Goal: Communication & Community: Answer question/provide support

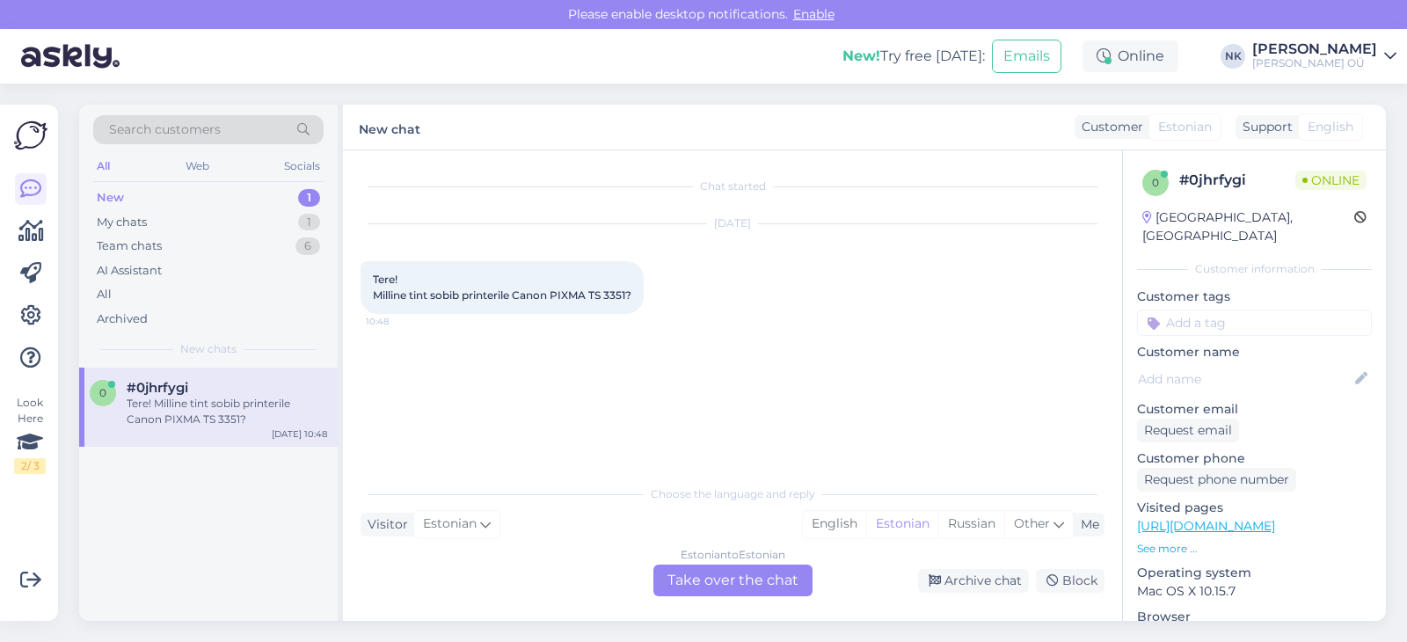
click at [1232, 518] on link "[URL][DOMAIN_NAME]" at bounding box center [1206, 526] width 138 height 16
click at [732, 578] on div "Estonian to Estonian Take over the chat" at bounding box center [732, 580] width 159 height 32
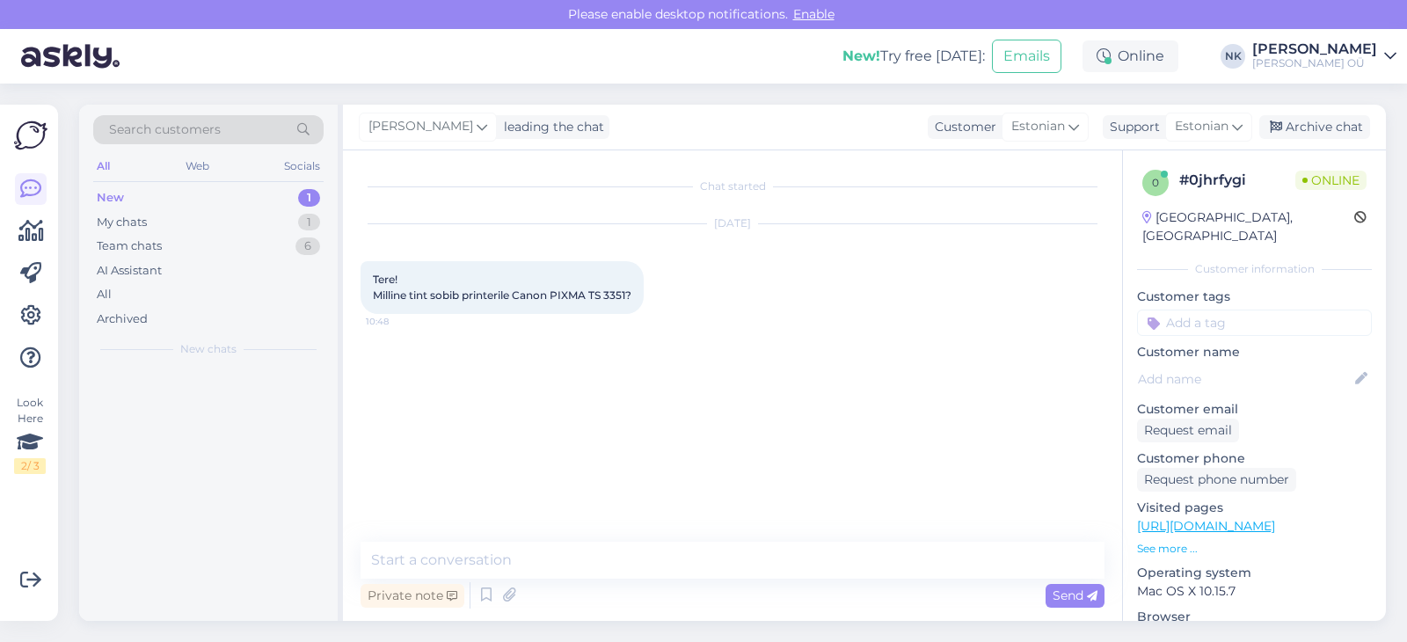
click at [644, 557] on textarea at bounding box center [732, 560] width 744 height 37
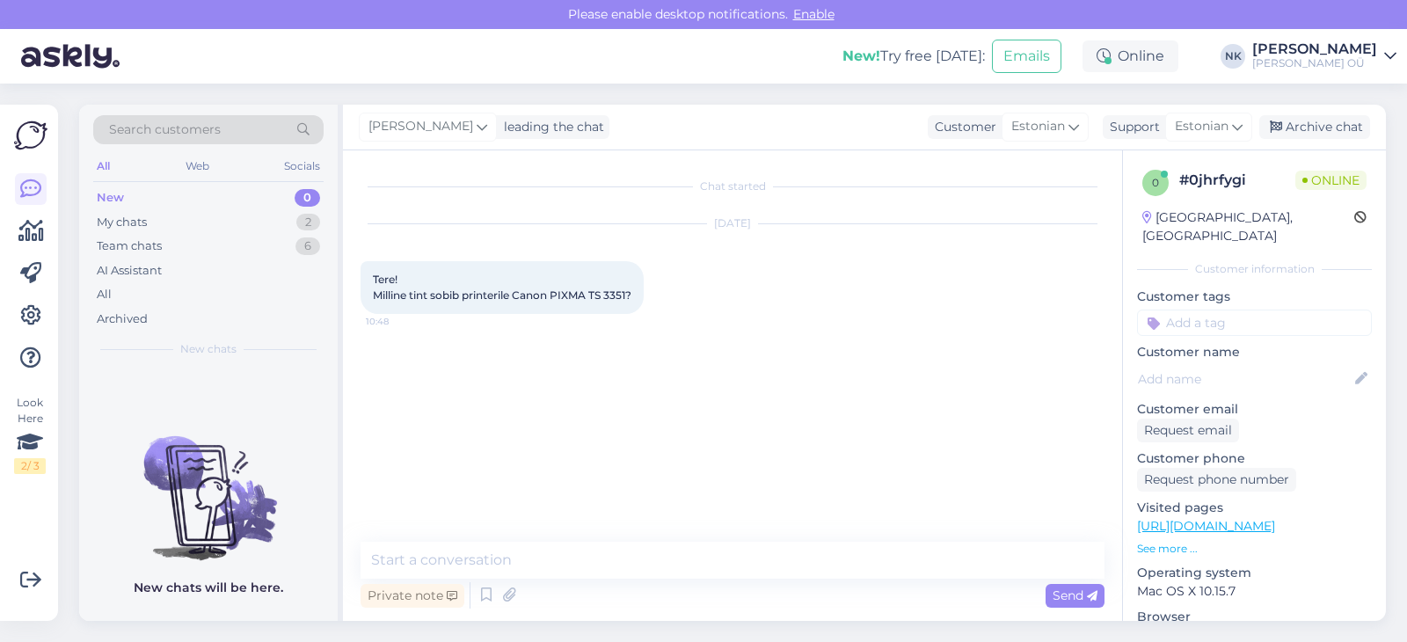
click at [657, 564] on textarea at bounding box center [732, 560] width 744 height 37
paste textarea "[URL][DOMAIN_NAME]"
type textarea "Tere! Sobivad PG-545, need: [URL][DOMAIN_NAME] [URL][DOMAIN_NAME]"
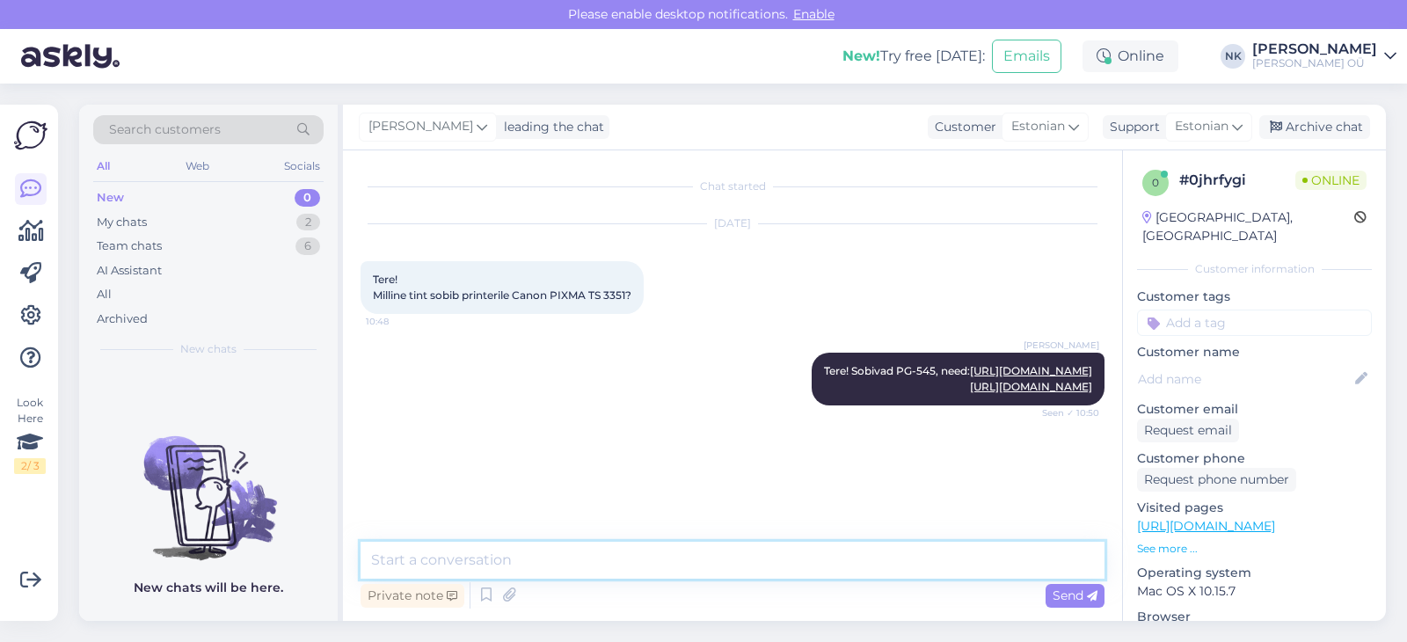
scroll to position [5, 0]
type textarea "Palun!"
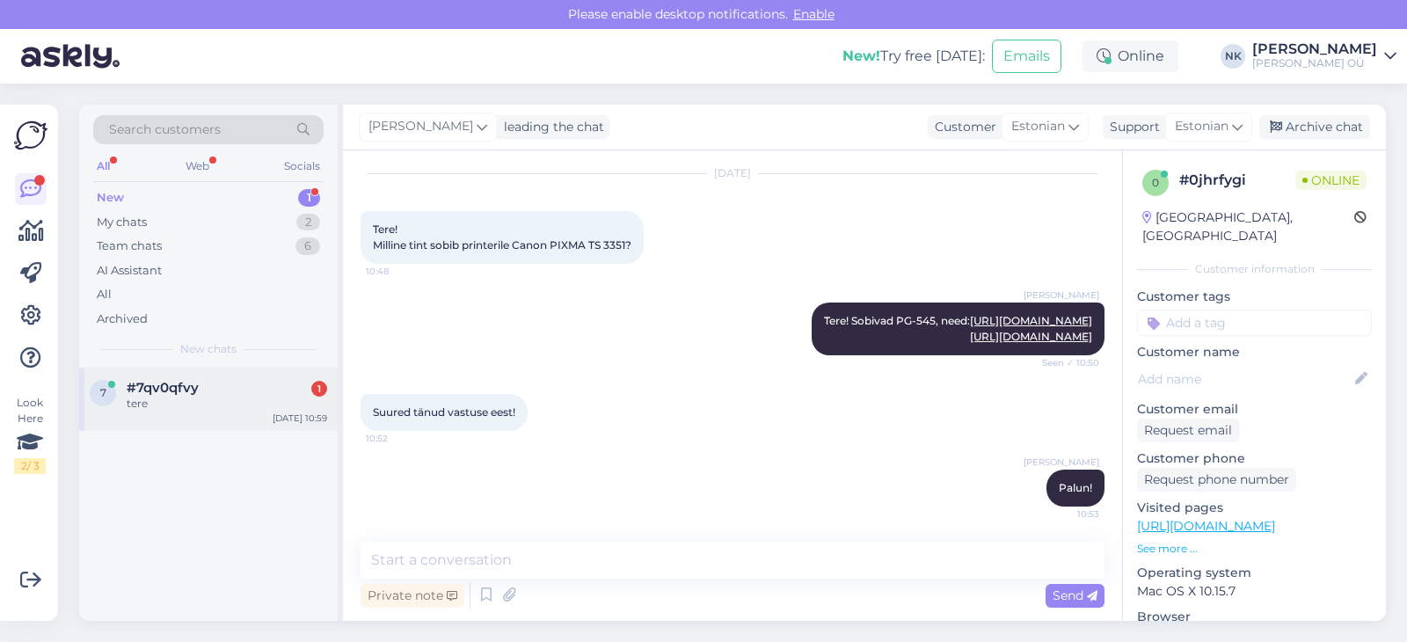
click at [263, 430] on div "7 #7qv0qfvy 1 tere [DATE] 10:59" at bounding box center [208, 398] width 258 height 63
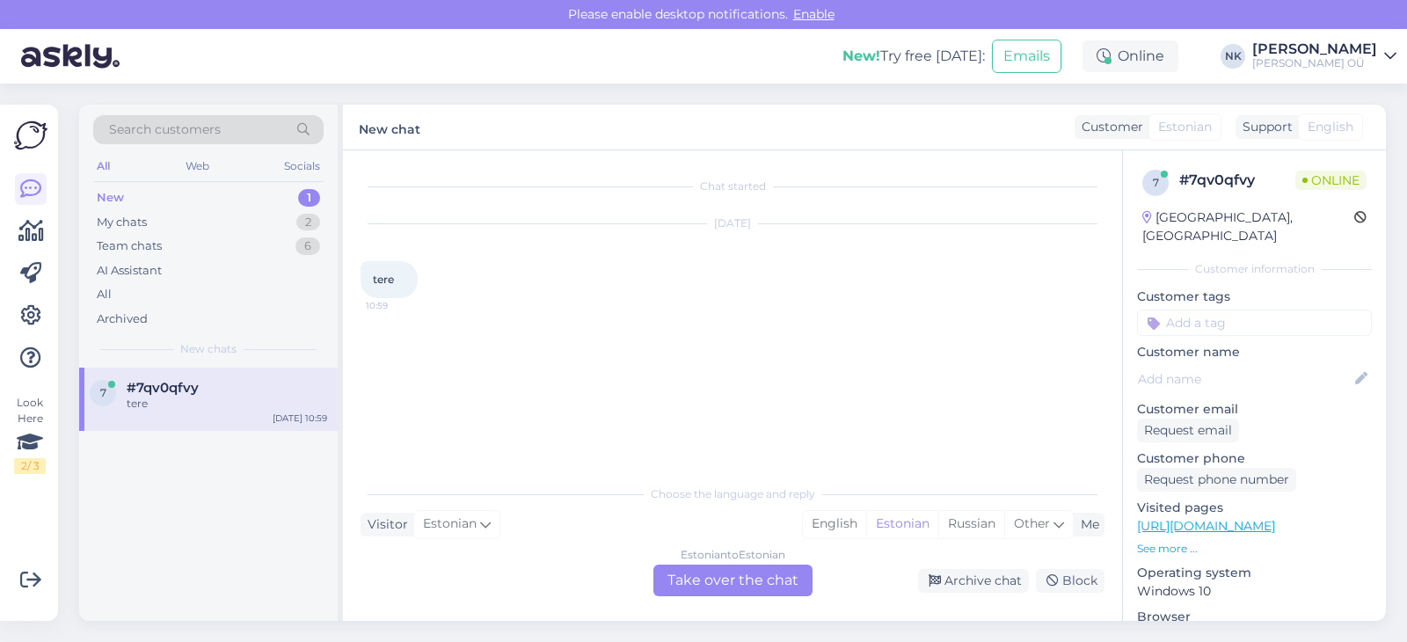
click at [271, 415] on div "7 #7qv0qfvy tere [DATE] 10:59" at bounding box center [208, 398] width 258 height 63
click at [741, 565] on div "Choose the language and reply Visitor Estonian Me English Estonian Russian Othe…" at bounding box center [732, 536] width 744 height 120
click at [726, 578] on div "Estonian to Estonian Take over the chat" at bounding box center [732, 580] width 159 height 32
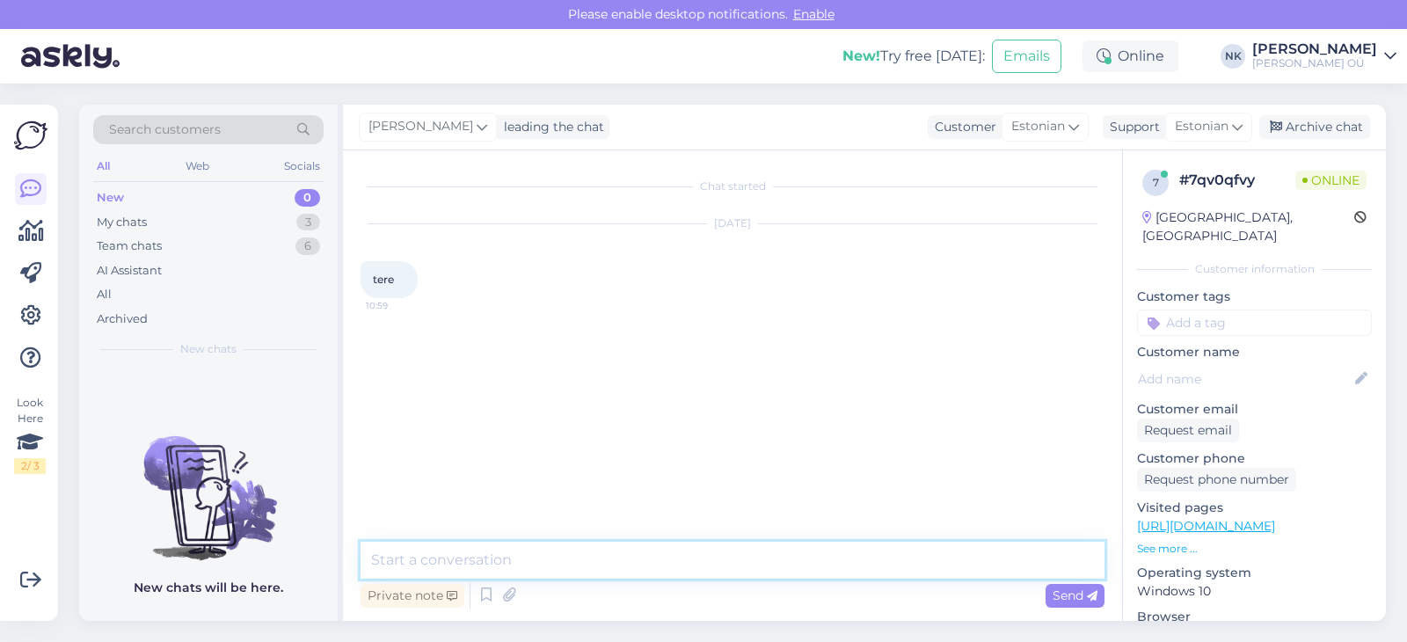
click at [728, 560] on textarea at bounding box center [732, 560] width 744 height 37
click at [728, 560] on textarea "Еук" at bounding box center [732, 560] width 744 height 37
type textarea "Tere! Kuidas saan aidata?"
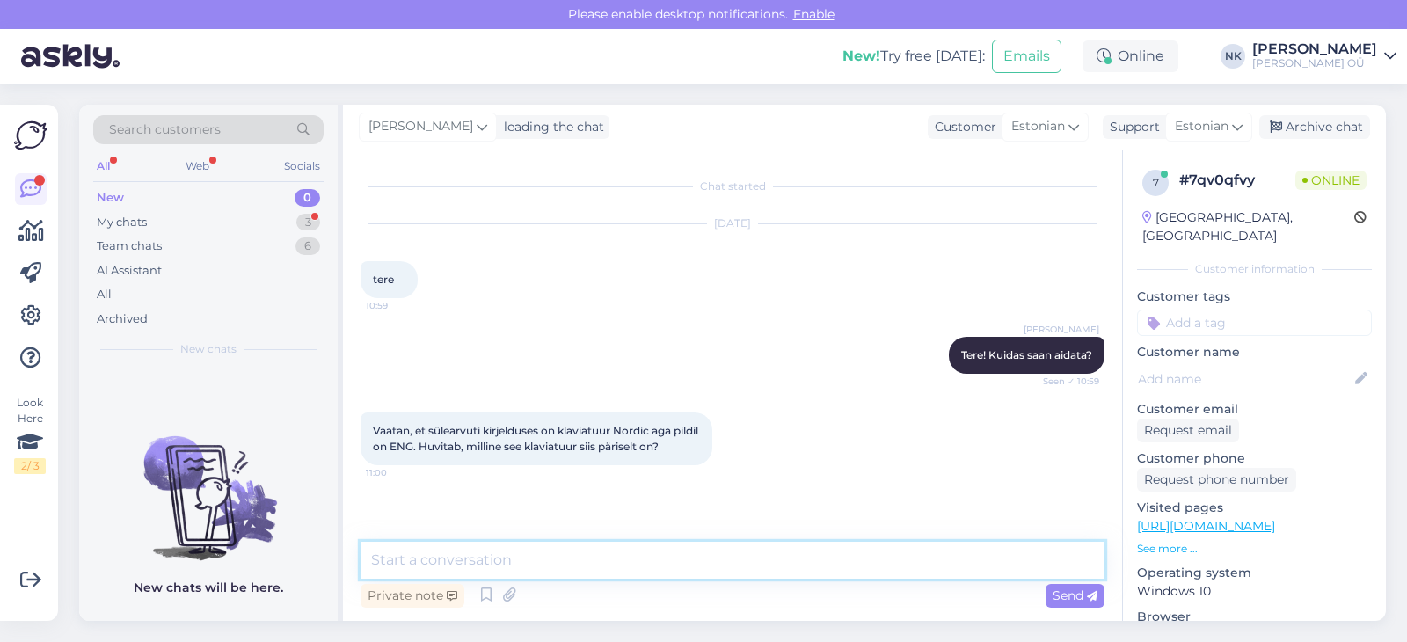
click at [702, 548] on textarea at bounding box center [732, 560] width 744 height 37
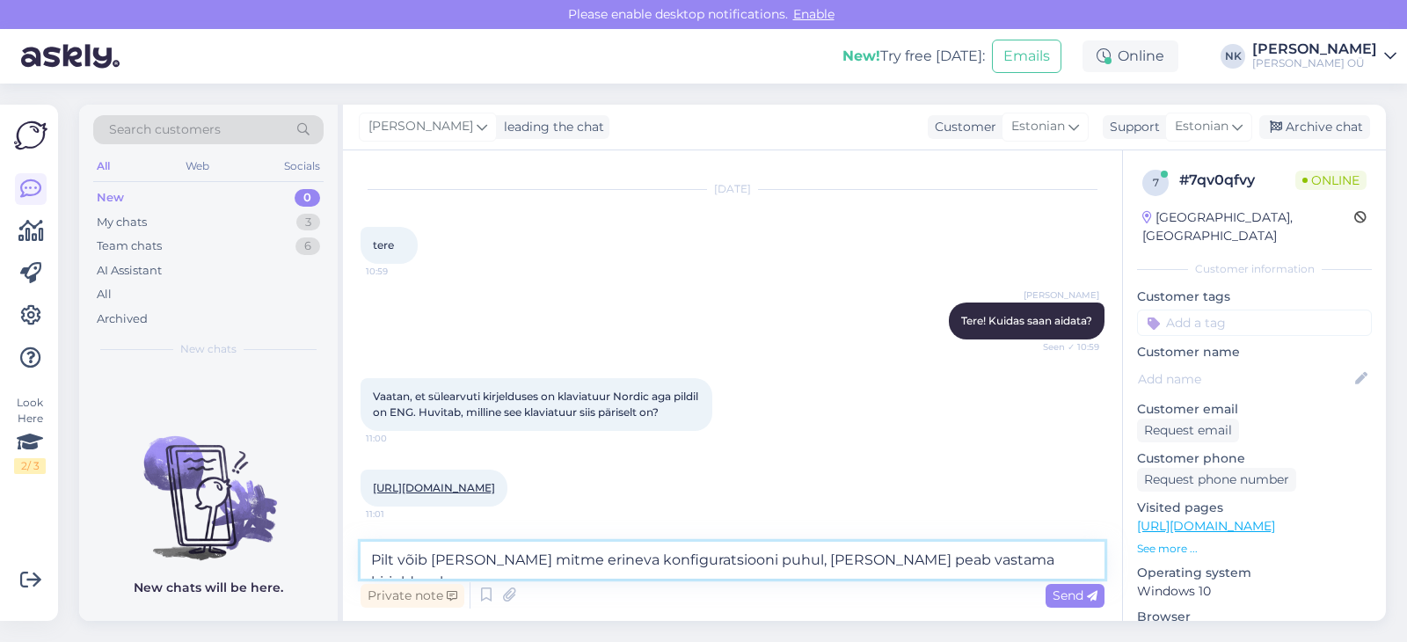
type textarea "Pilt võib [PERSON_NAME] mitme erineva konfiguratsiooni puhul, [PERSON_NAME] pea…"
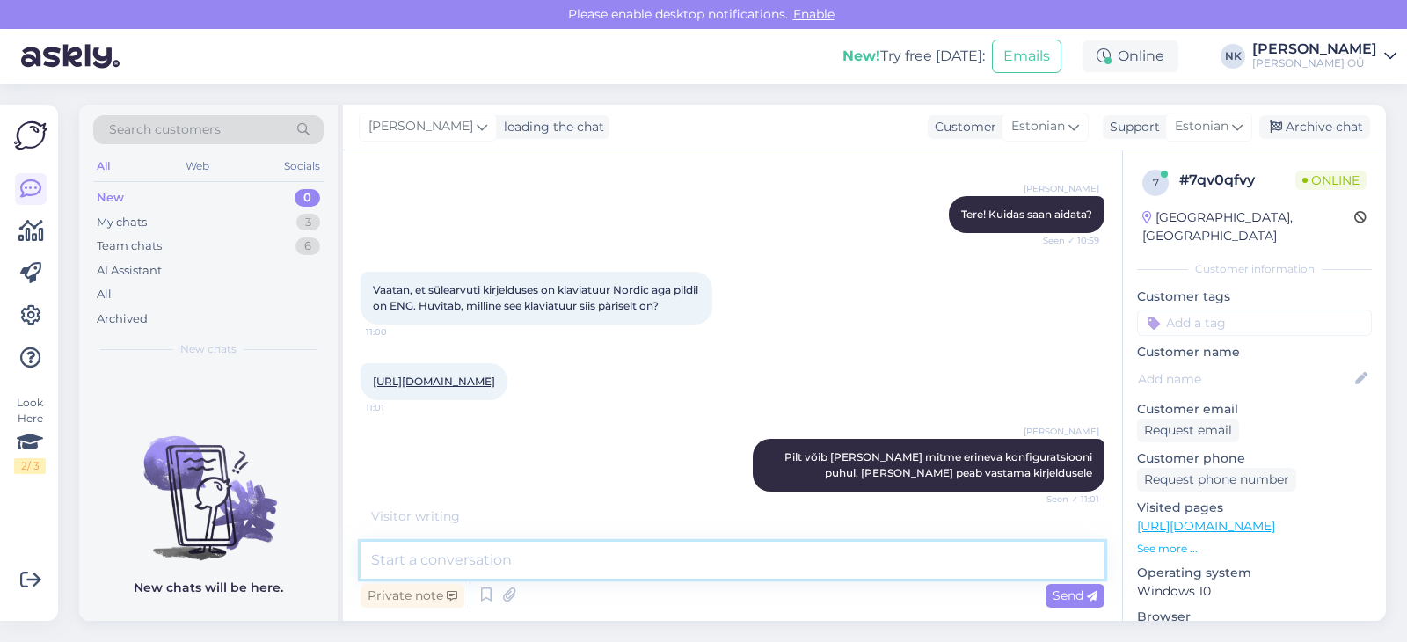
scroll to position [248, 0]
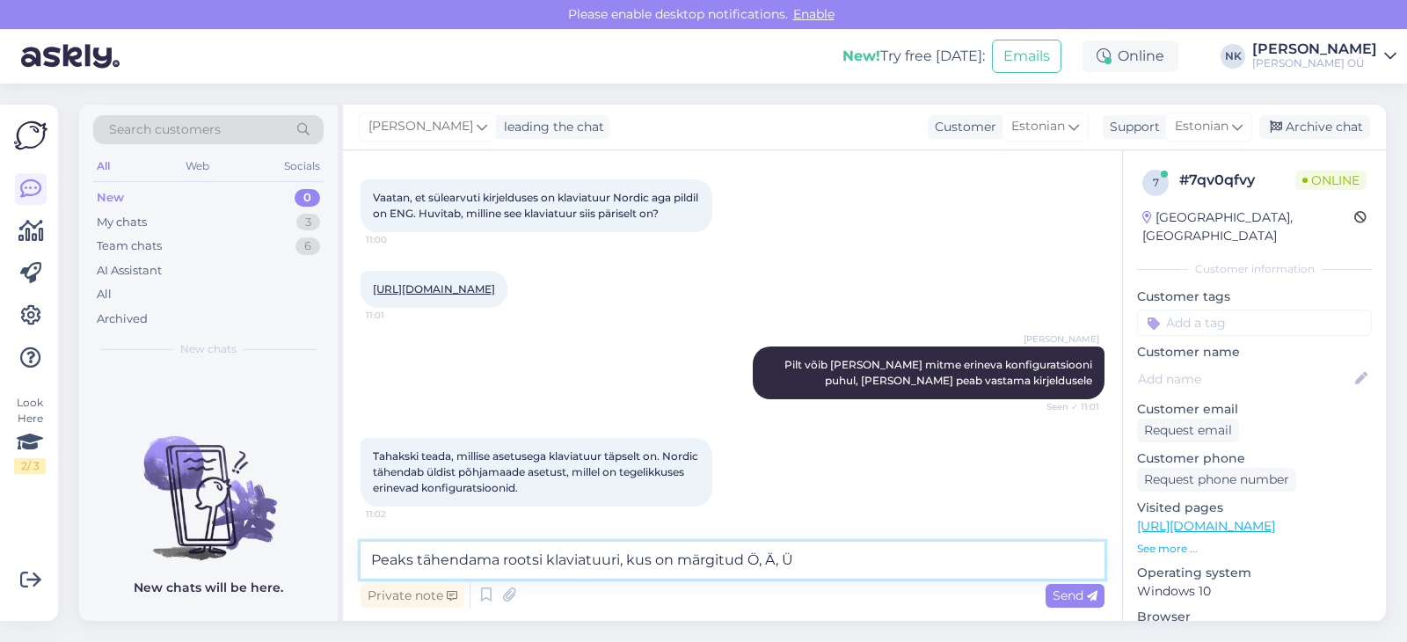
drag, startPoint x: 797, startPoint y: 560, endPoint x: 783, endPoint y: 557, distance: 13.4
click at [783, 557] on textarea "Peaks tähendama rootsi klaviatuuri, kus on märgitud Ö, Ä, Ü" at bounding box center [732, 560] width 744 height 37
click at [849, 567] on textarea "Peaks tähendama rootsi klaviatuuri, kus on märgitud Ö, Ä, kuid pole Ü ja Õ" at bounding box center [732, 560] width 744 height 37
type textarea "Peaks tähendama rootsi klaviatuuri, kus on märgitud Ö, Ä, kuid pole märgitud Ü …"
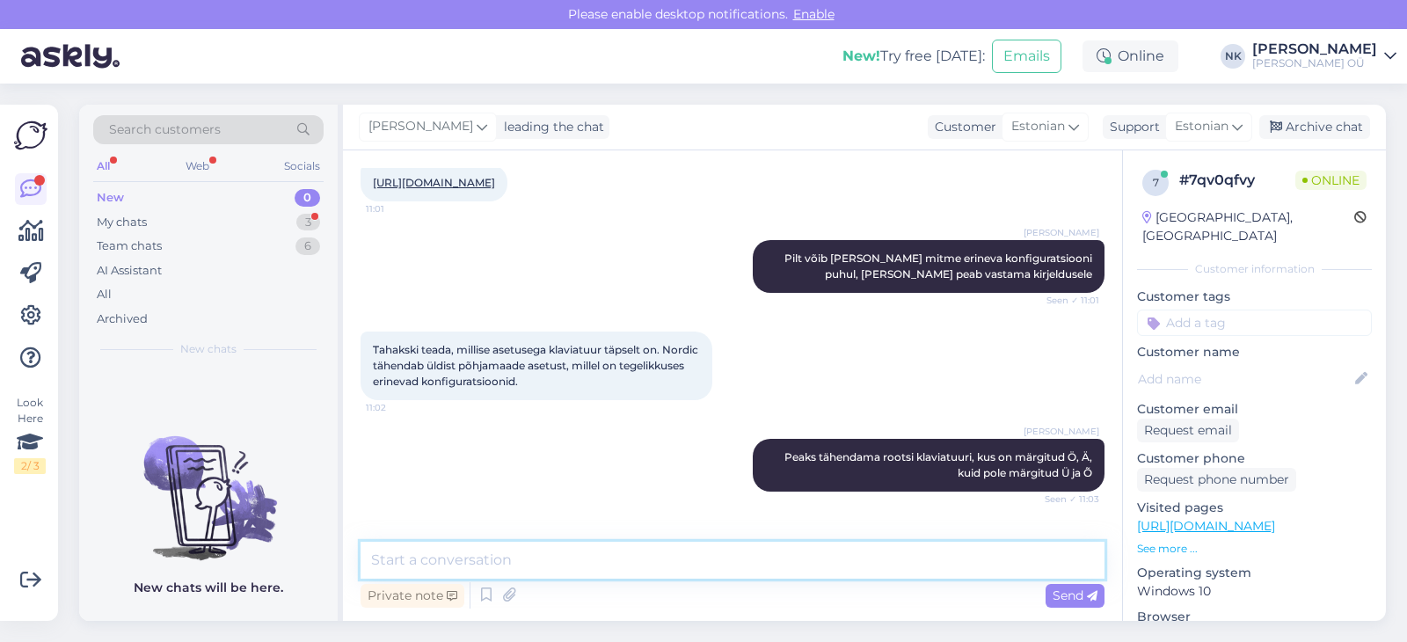
scroll to position [415, 0]
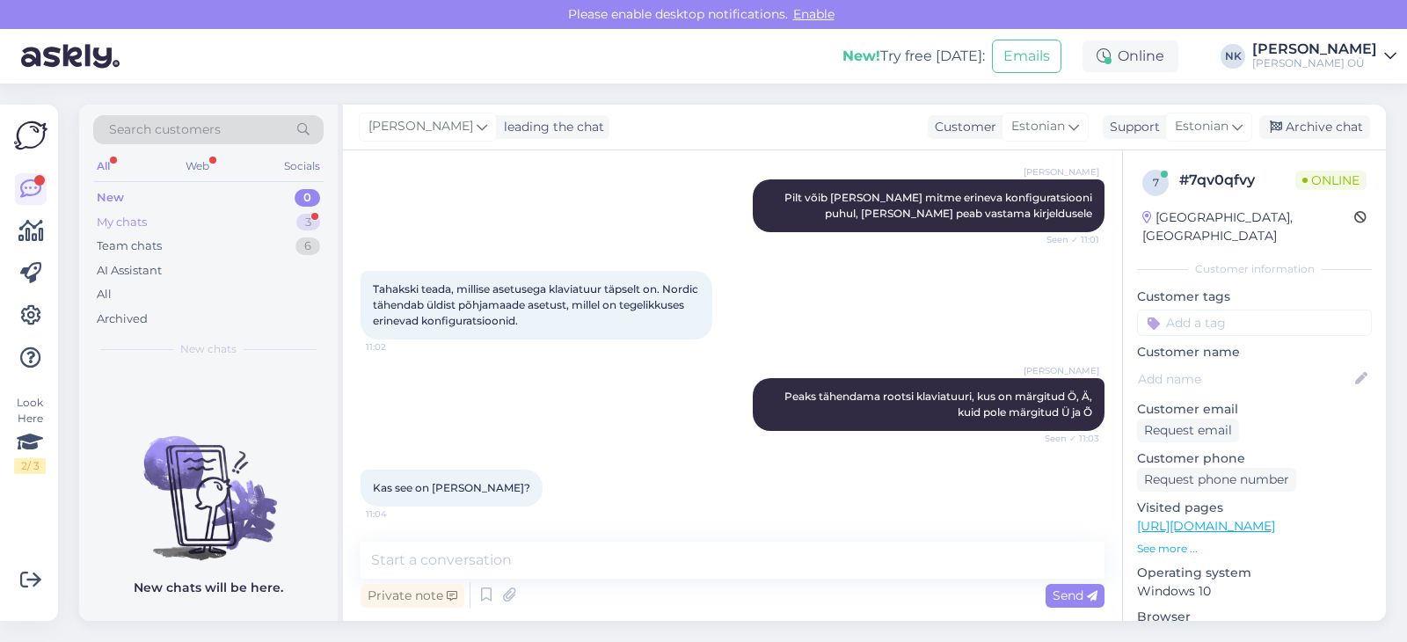
click at [288, 217] on div "My chats 3" at bounding box center [208, 222] width 230 height 25
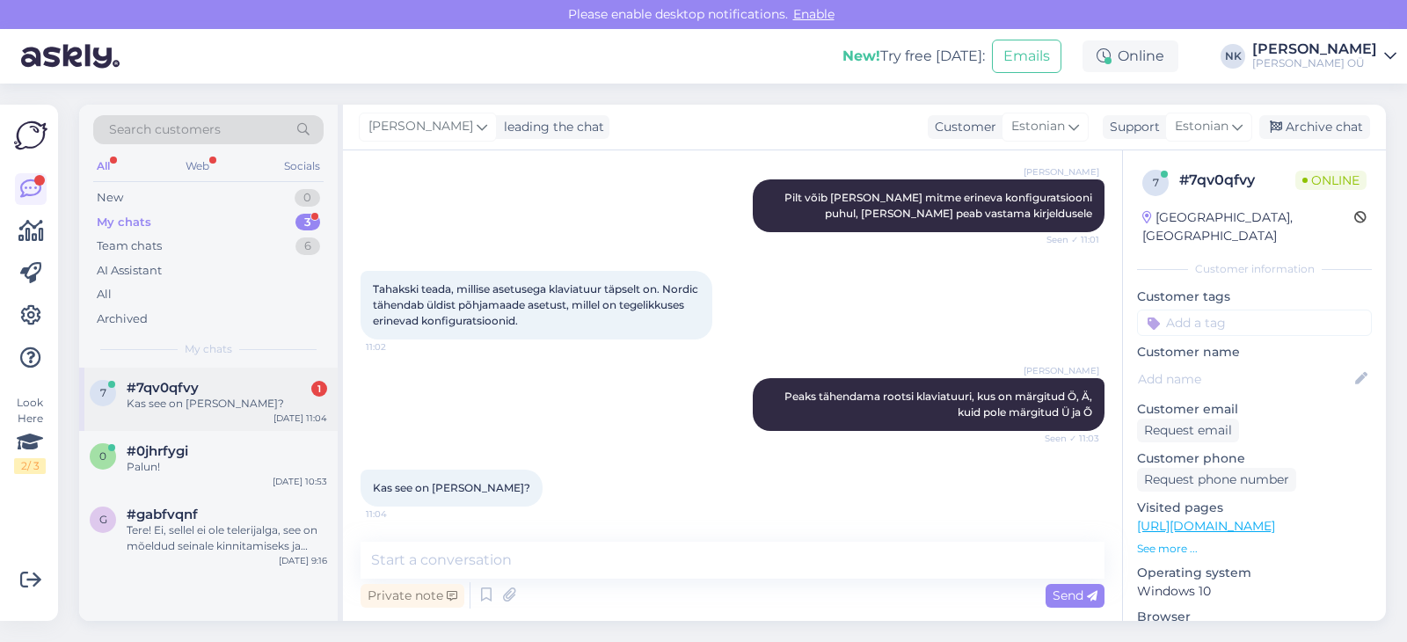
click at [282, 417] on div "[DATE] 11:04" at bounding box center [300, 417] width 54 height 13
click at [264, 408] on div "Kas see on [PERSON_NAME]?" at bounding box center [227, 404] width 200 height 16
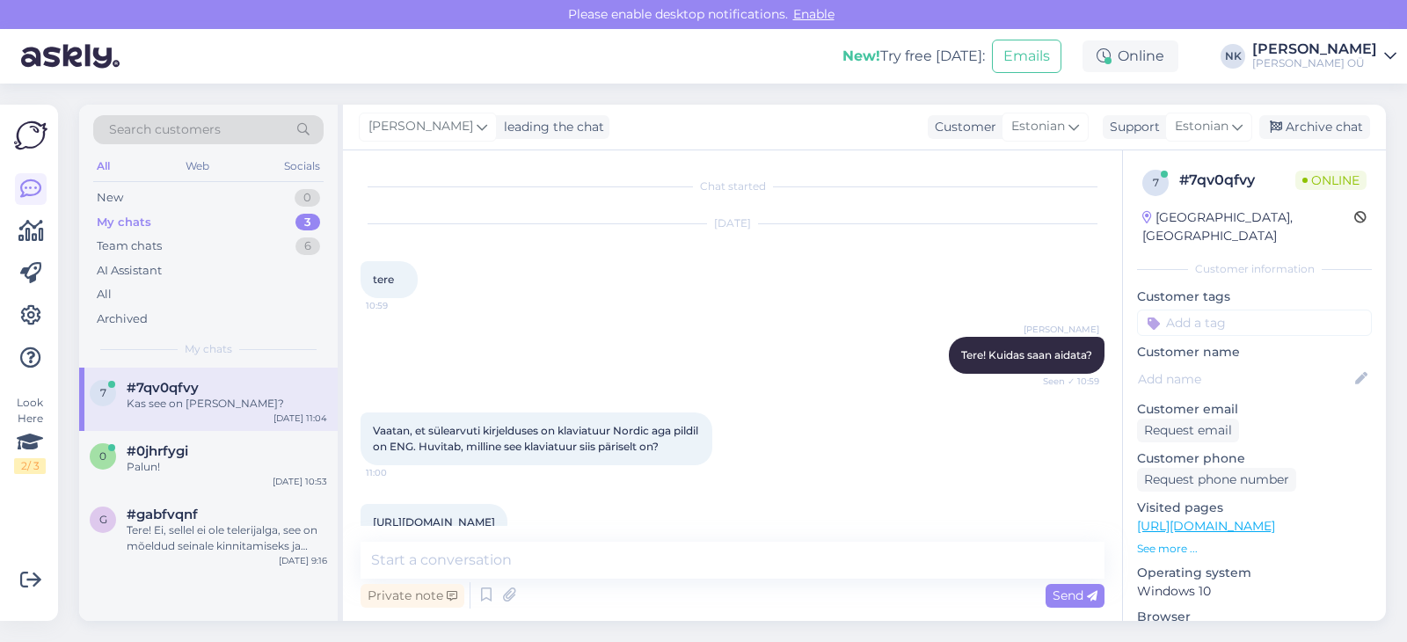
click at [549, 534] on div "Chat started [DATE] tere 10:59 [PERSON_NAME] Tere! Kuidas saan aidata? Seen ✓ 1…" at bounding box center [732, 385] width 779 height 470
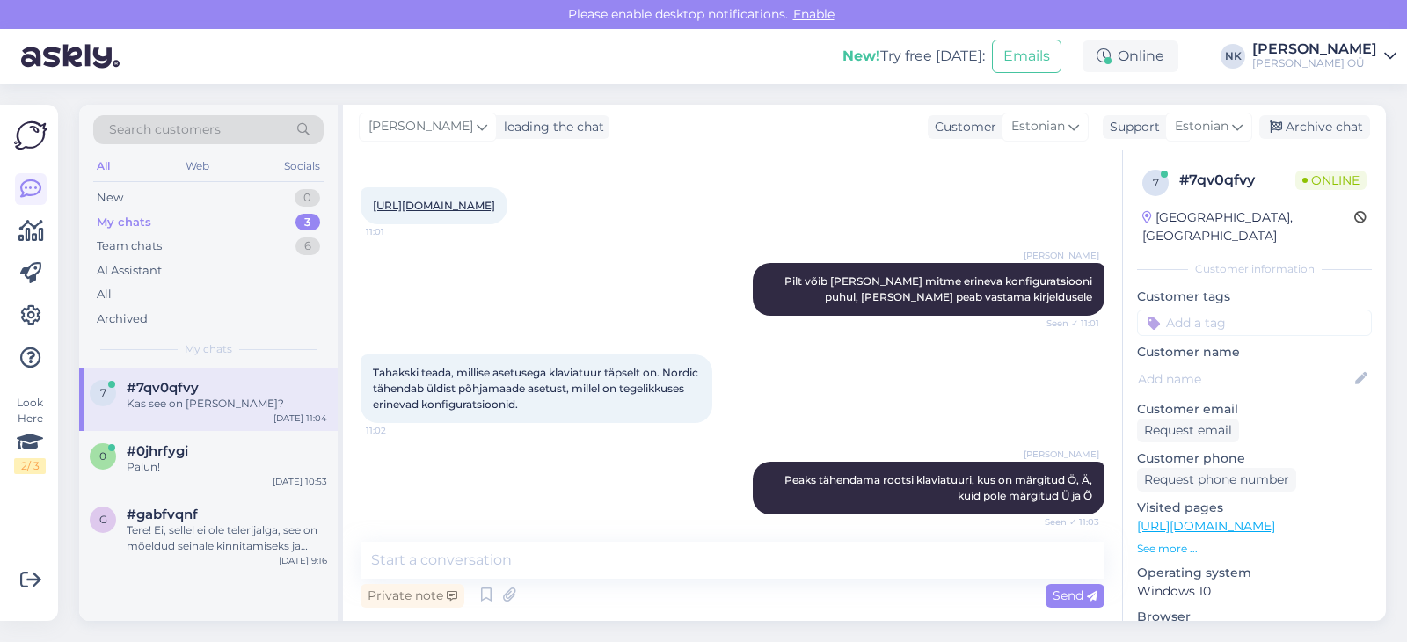
scroll to position [415, 0]
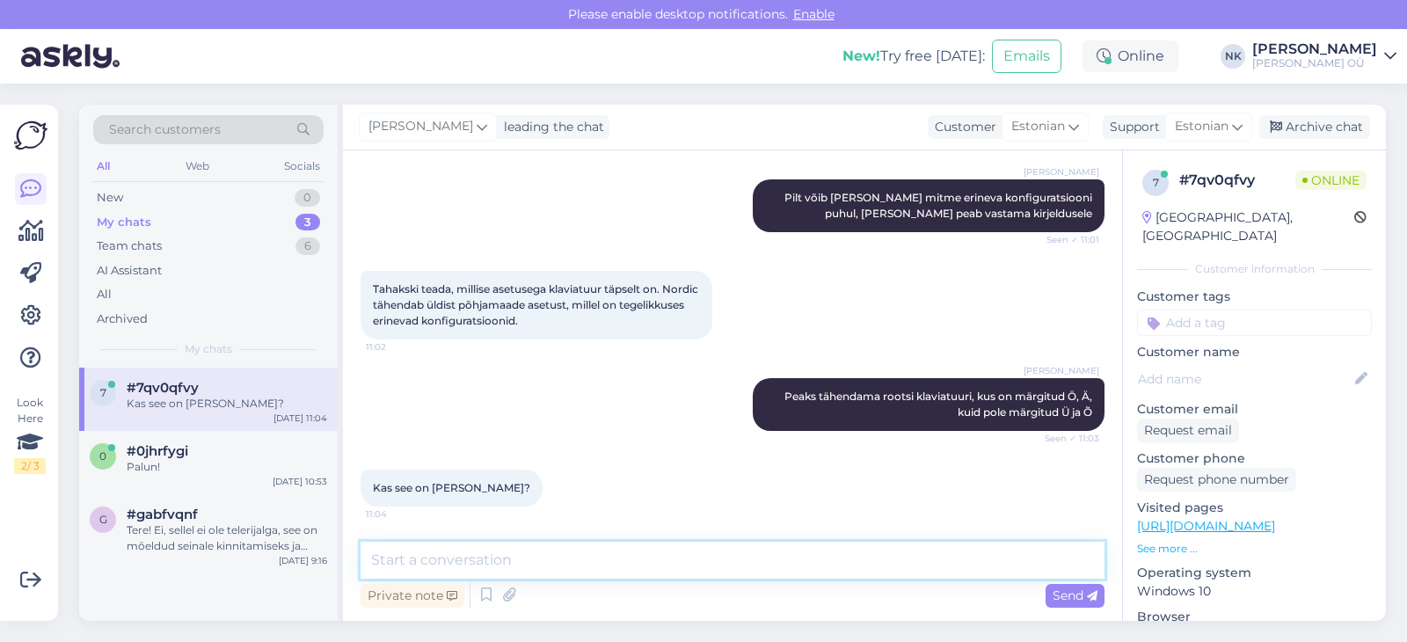
click at [462, 568] on textarea at bounding box center [732, 560] width 744 height 37
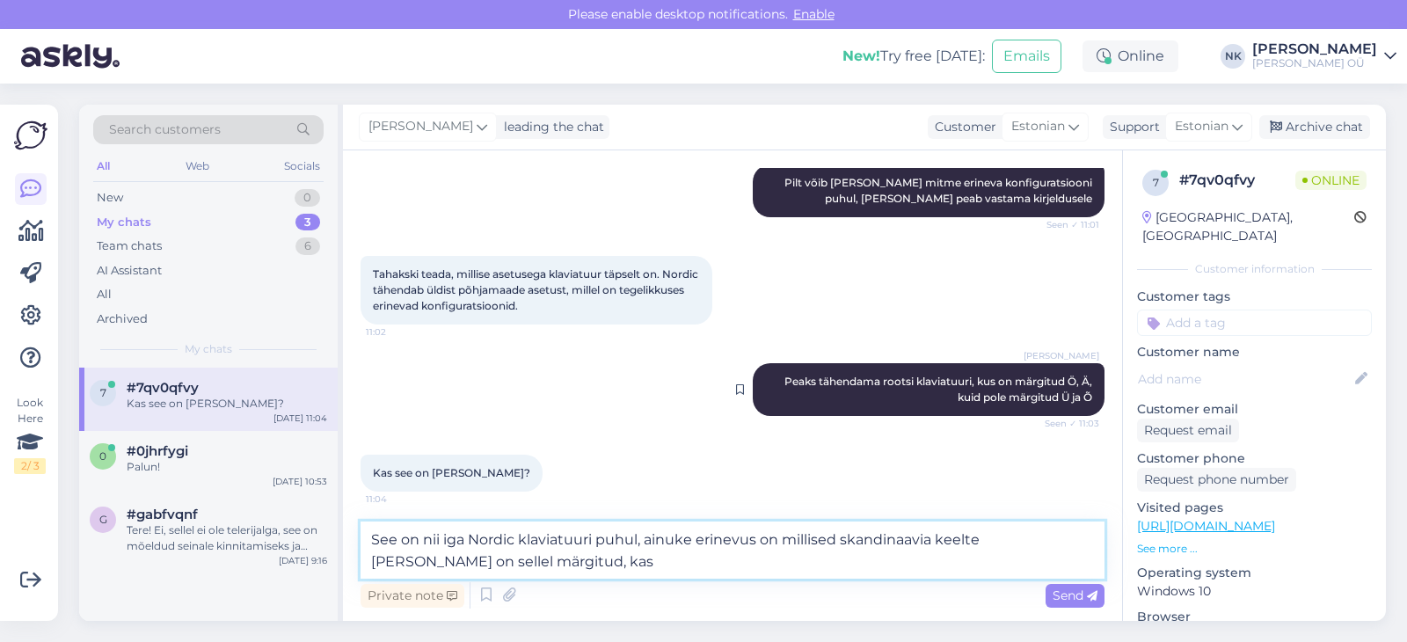
paste textarea "Å"
paste textarea "Ø"
paste textarea "Æ"
drag, startPoint x: 483, startPoint y: 557, endPoint x: 474, endPoint y: 557, distance: 8.8
click at [474, 557] on textarea "See on nii iga Nordic klaviatuuri puhul, ainuke erinevus on millised skandinaav…" at bounding box center [732, 549] width 744 height 57
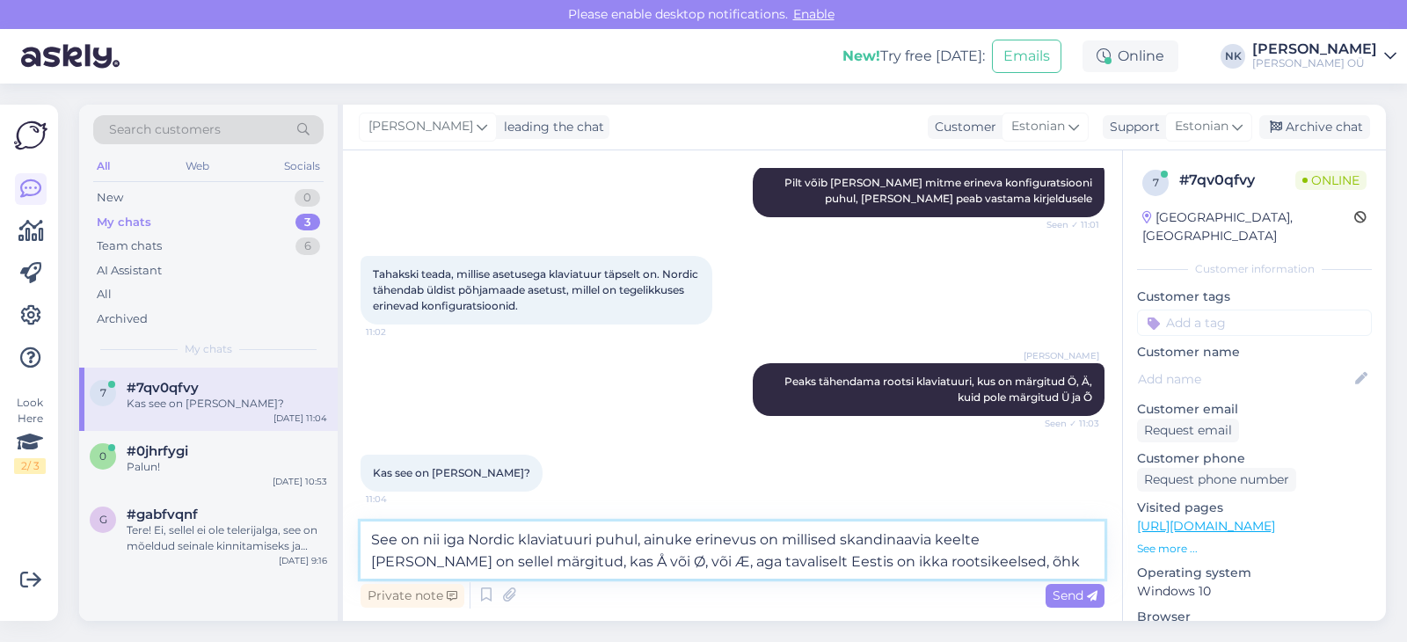
click at [479, 561] on textarea "See on nii iga Nordic klaviatuuri puhul, ainuke erinevus on millised skandinaav…" at bounding box center [732, 549] width 744 height 57
click at [475, 562] on textarea "See on nii iga Nordic klaviatuuri puhul, ainuke erinevus on millised skandinaav…" at bounding box center [732, 549] width 744 height 57
click at [474, 563] on textarea "See on nii iga Nordic klaviatuuri puhul, ainuke erinevus on millised skandinaav…" at bounding box center [732, 549] width 744 height 57
click at [479, 560] on textarea "See on nii iga Nordic klaviatuuri puhul, ainuke erinevus on millised skandinaav…" at bounding box center [732, 549] width 744 height 57
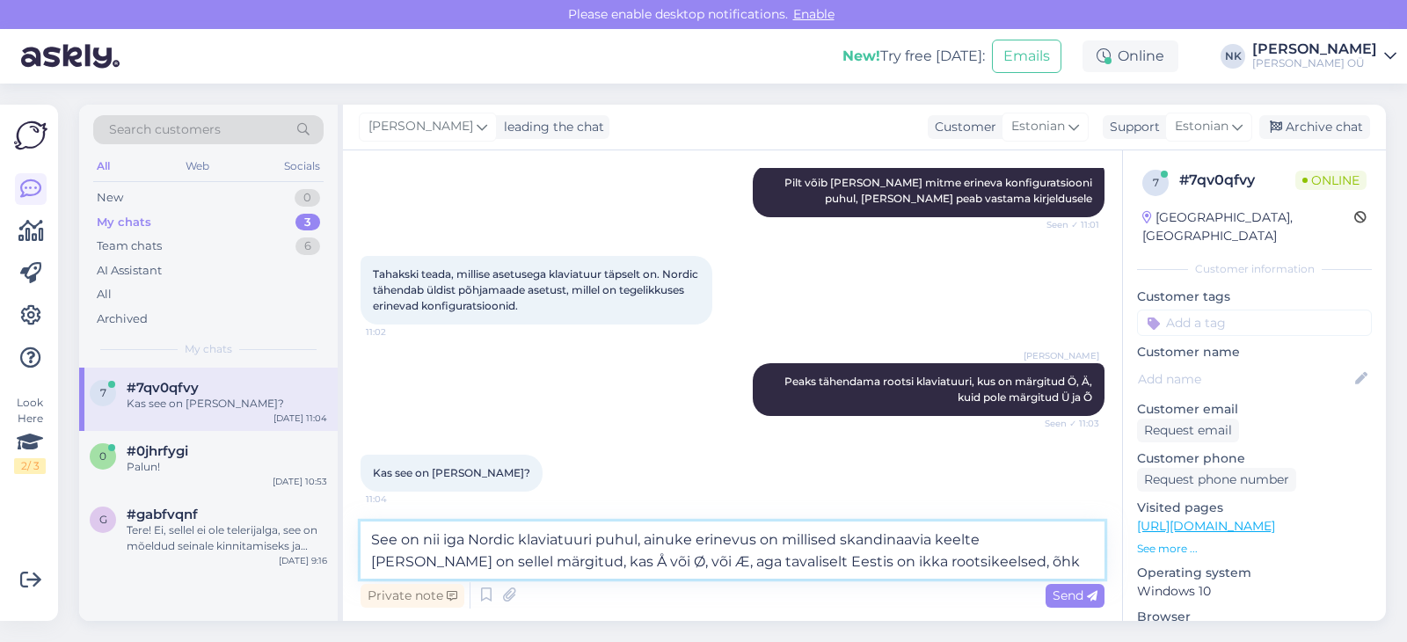
click at [976, 570] on textarea "See on nii iga Nordic klaviatuuri puhul, ainuke erinevus on millised skandinaav…" at bounding box center [732, 549] width 744 height 57
paste textarea "Å"
type textarea "See on nii iga Nordic klaviatuuri puhul, ainuke erinevus on millised skandinaav…"
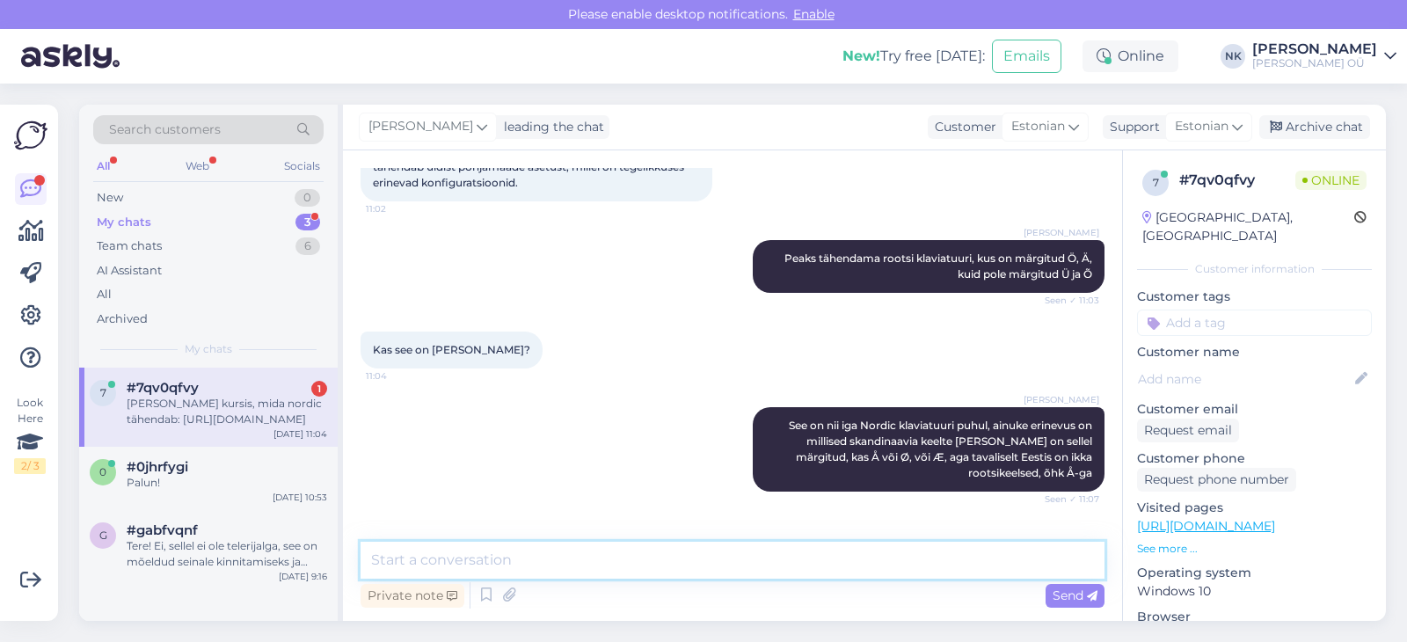
scroll to position [677, 0]
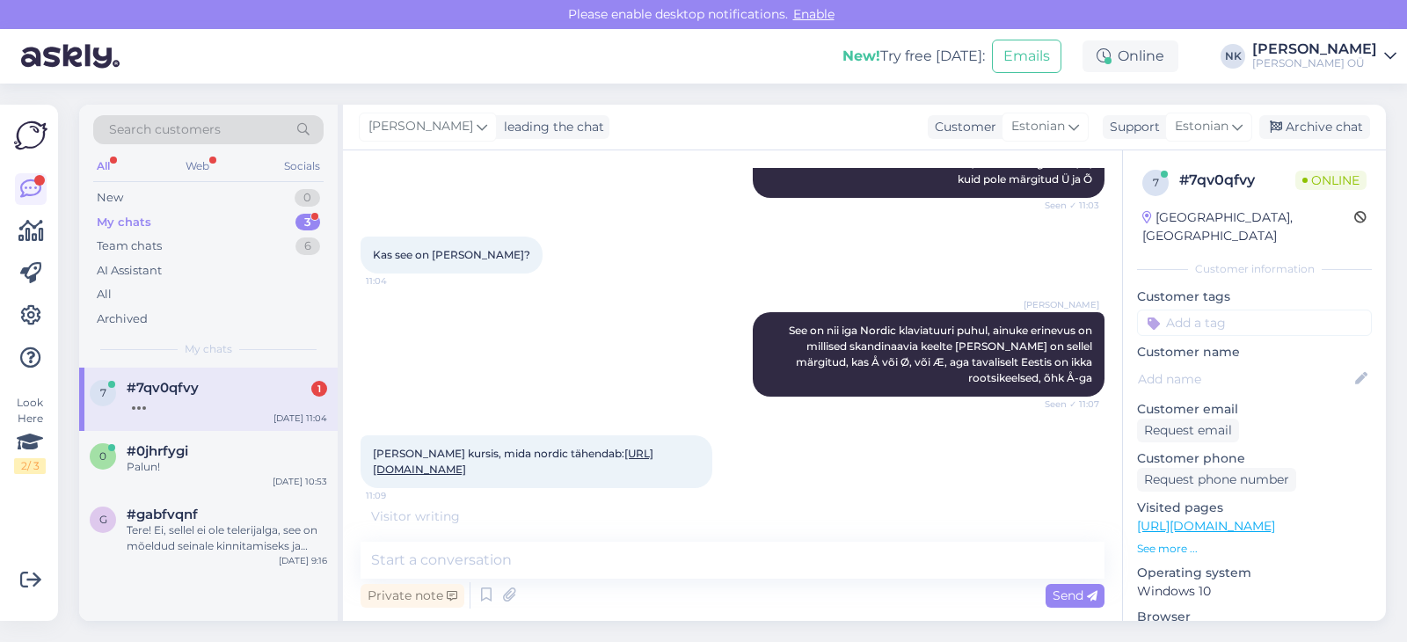
click at [563, 447] on link "[URL][DOMAIN_NAME]" at bounding box center [513, 461] width 280 height 29
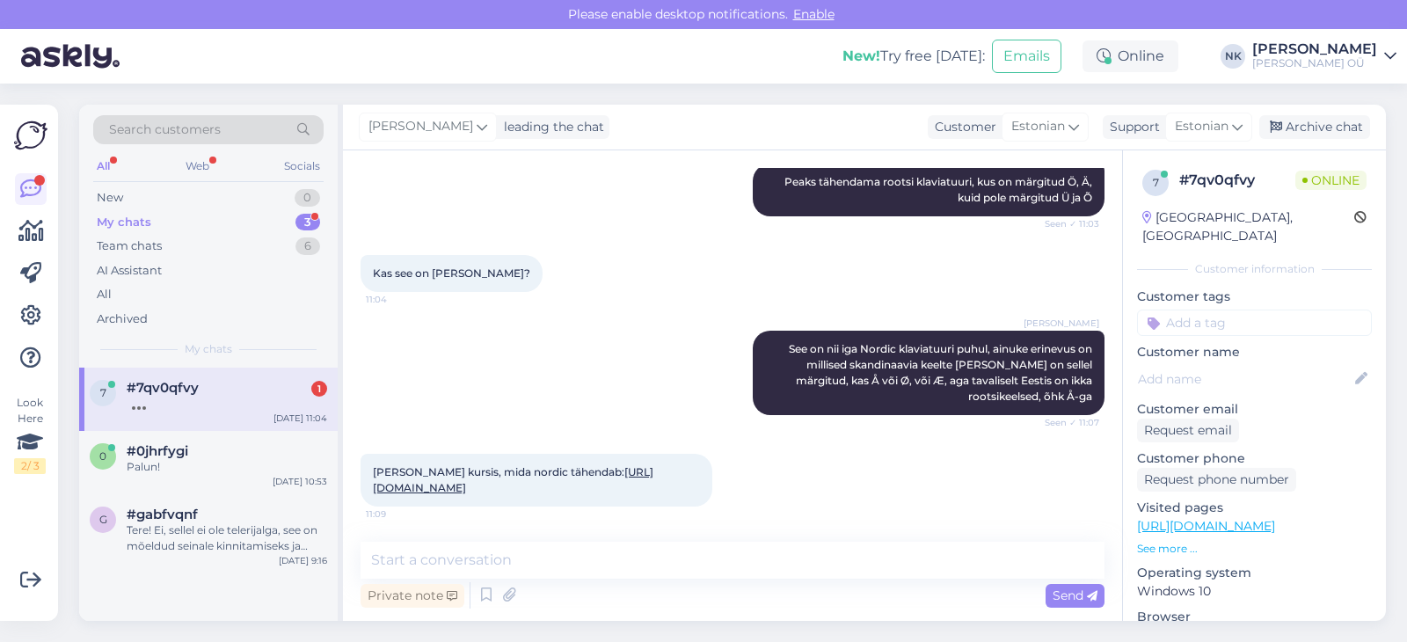
click at [177, 400] on div at bounding box center [227, 404] width 200 height 16
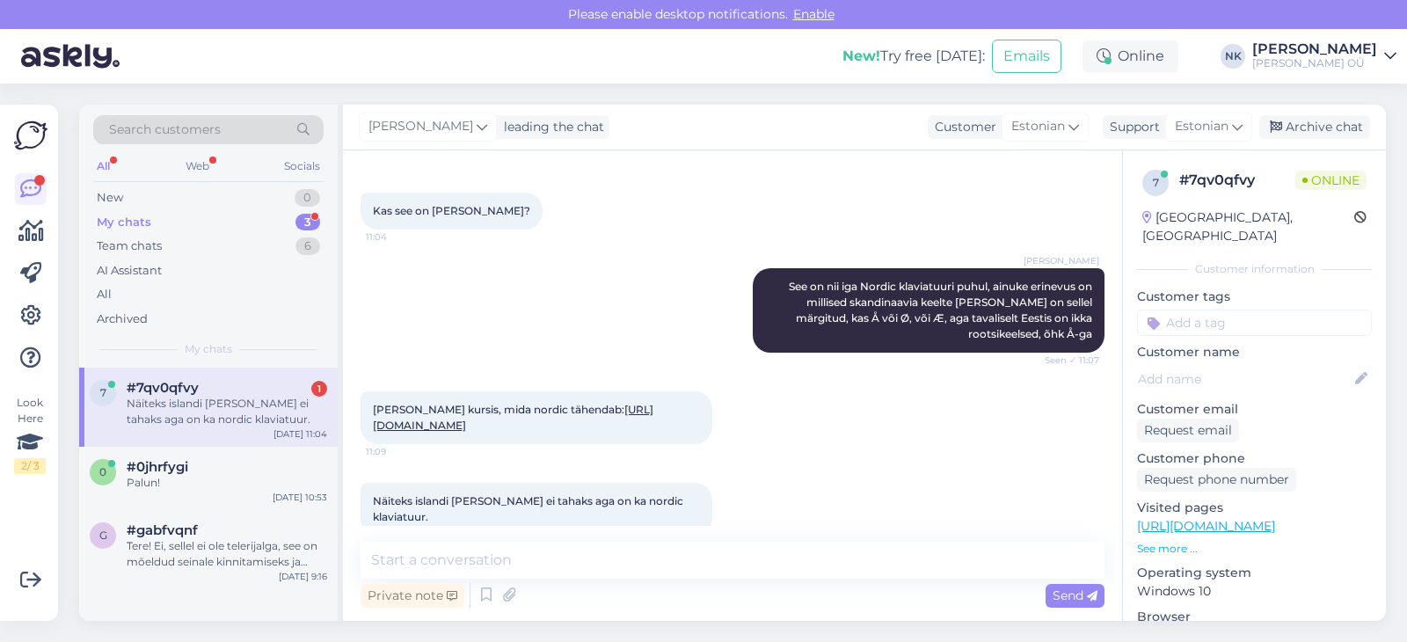
scroll to position [769, 0]
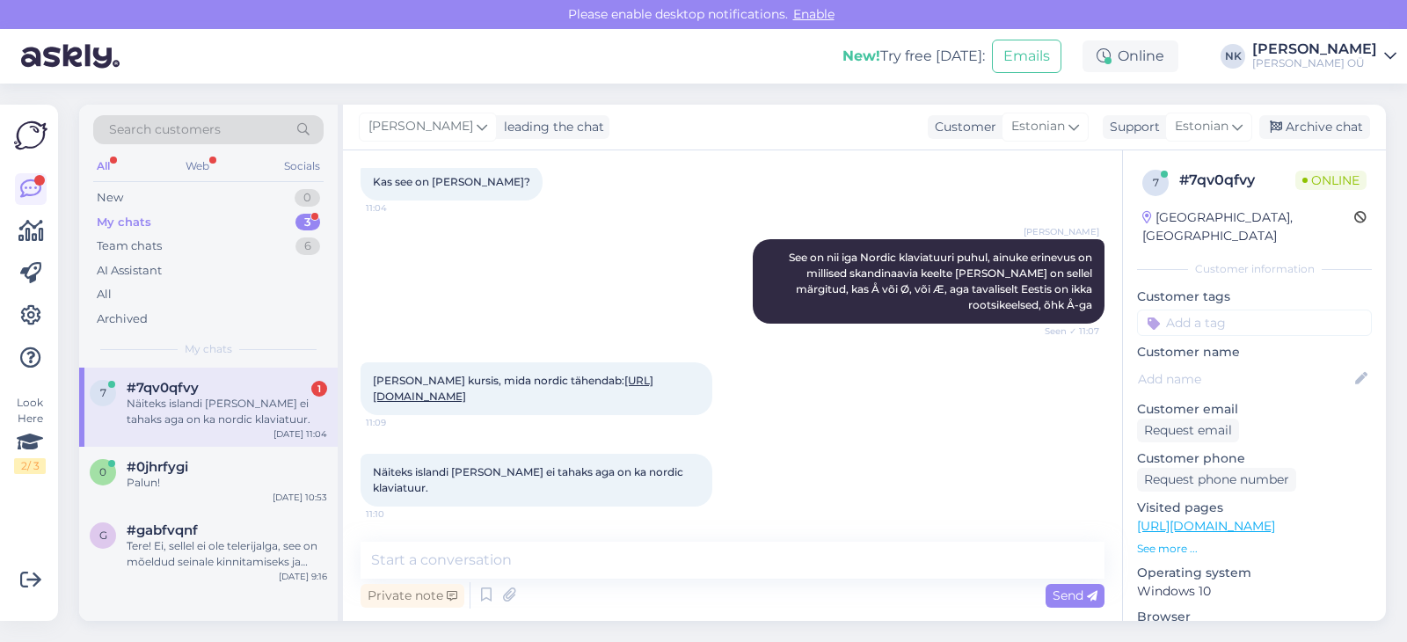
click at [270, 414] on div "Näiteks islandi [PERSON_NAME] ei tahaks aga on ka nordic klaviatuur." at bounding box center [227, 412] width 200 height 32
click at [509, 374] on link "[URL][DOMAIN_NAME]" at bounding box center [513, 388] width 280 height 29
click at [524, 568] on textarea at bounding box center [732, 560] width 744 height 37
type textarea "T"
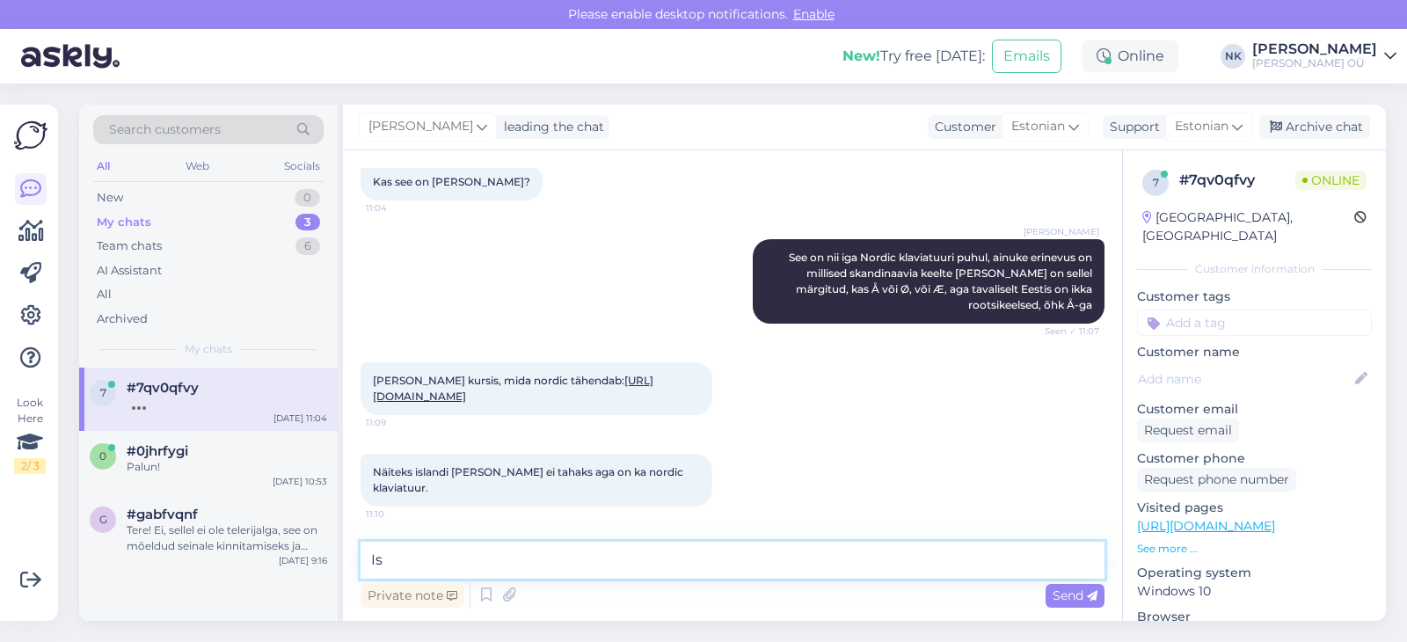
type textarea "I"
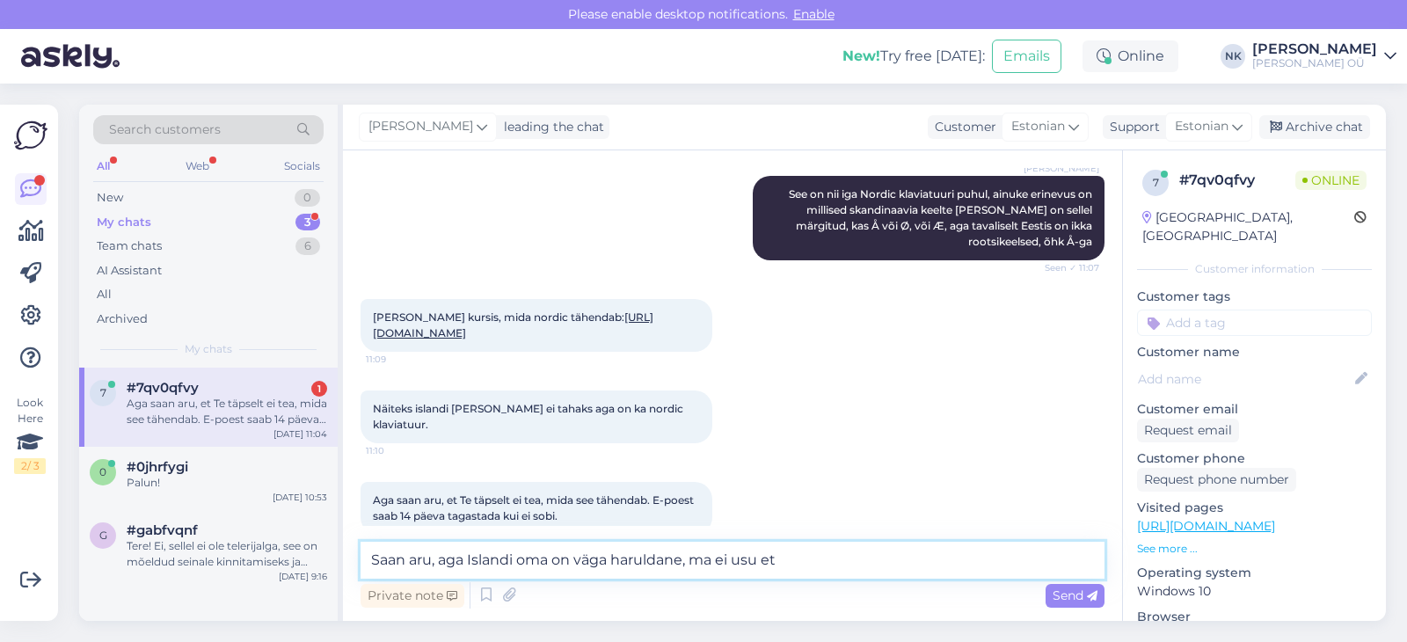
scroll to position [860, 0]
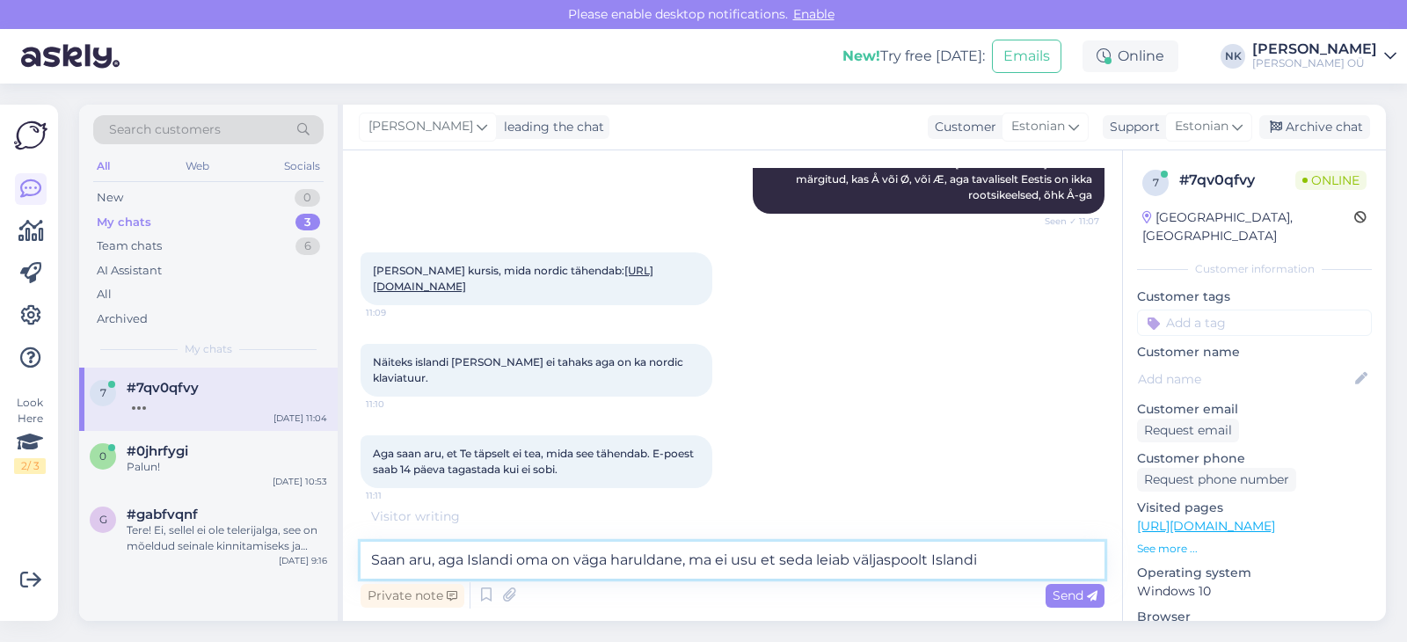
type textarea "Saan aru, aga Islandi oma on väga haruldane, ma ei usu et seda leiab väljaspool…"
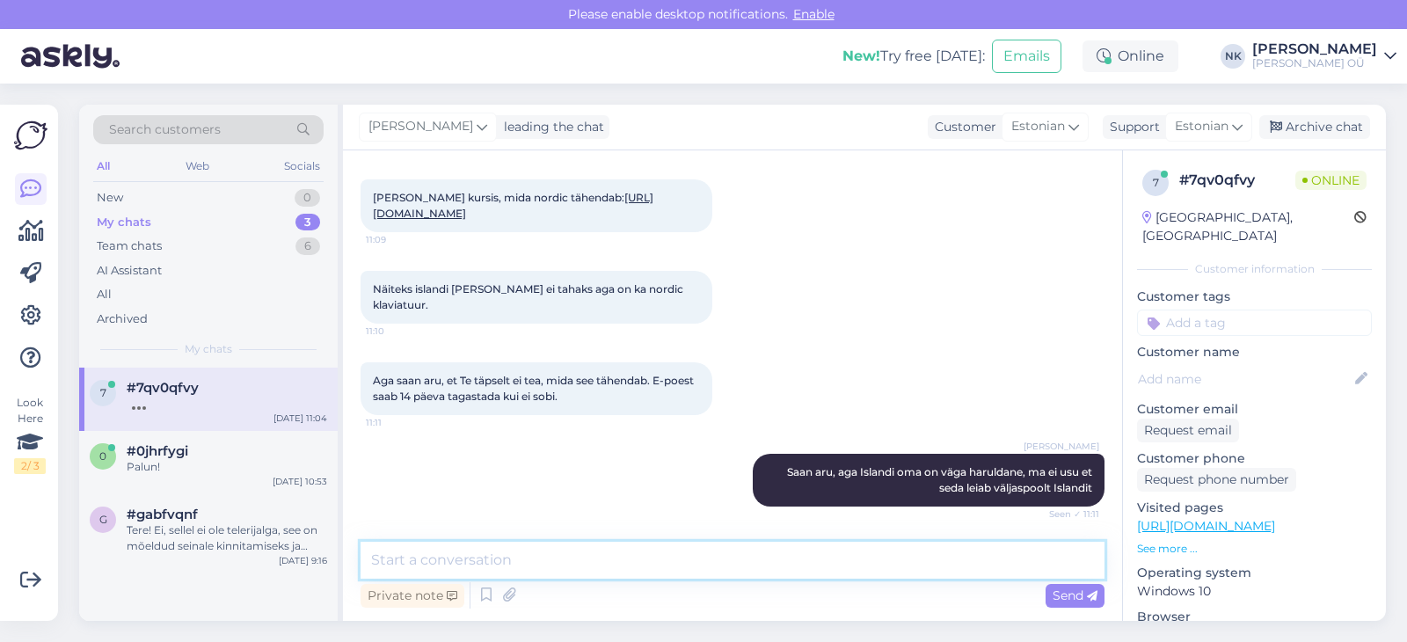
scroll to position [1027, 0]
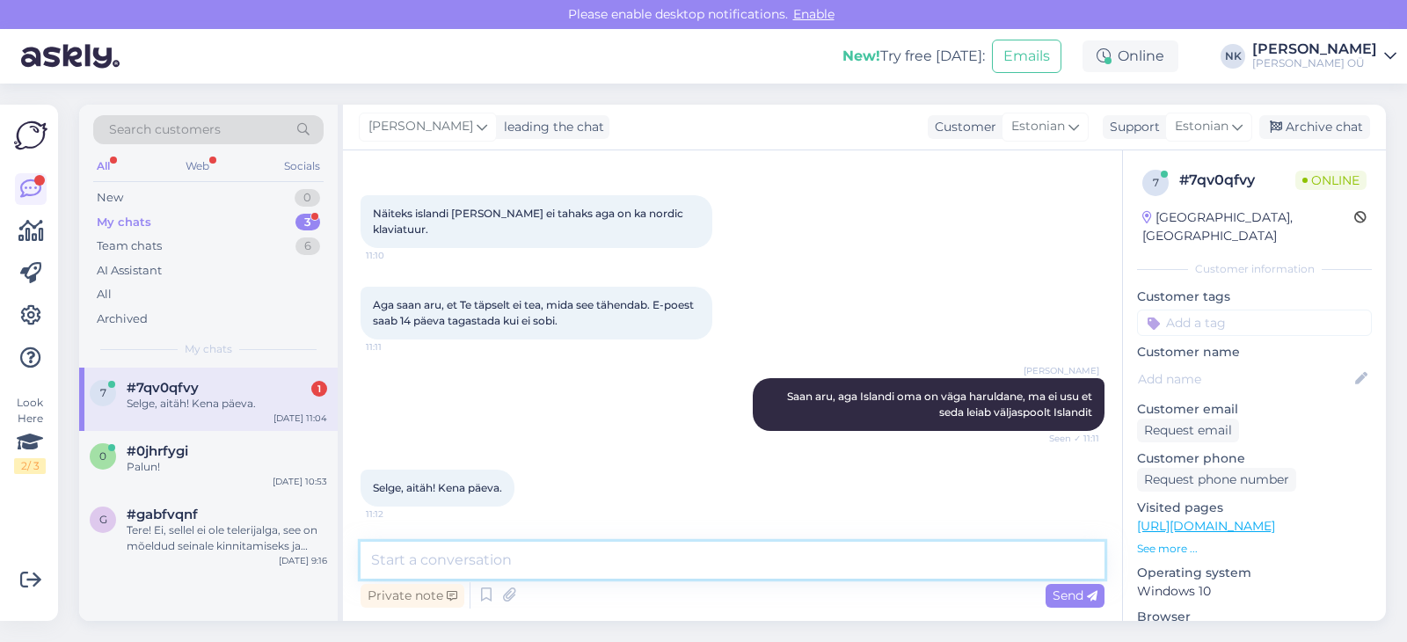
type textarea "w"
type textarea "Kena päeva"
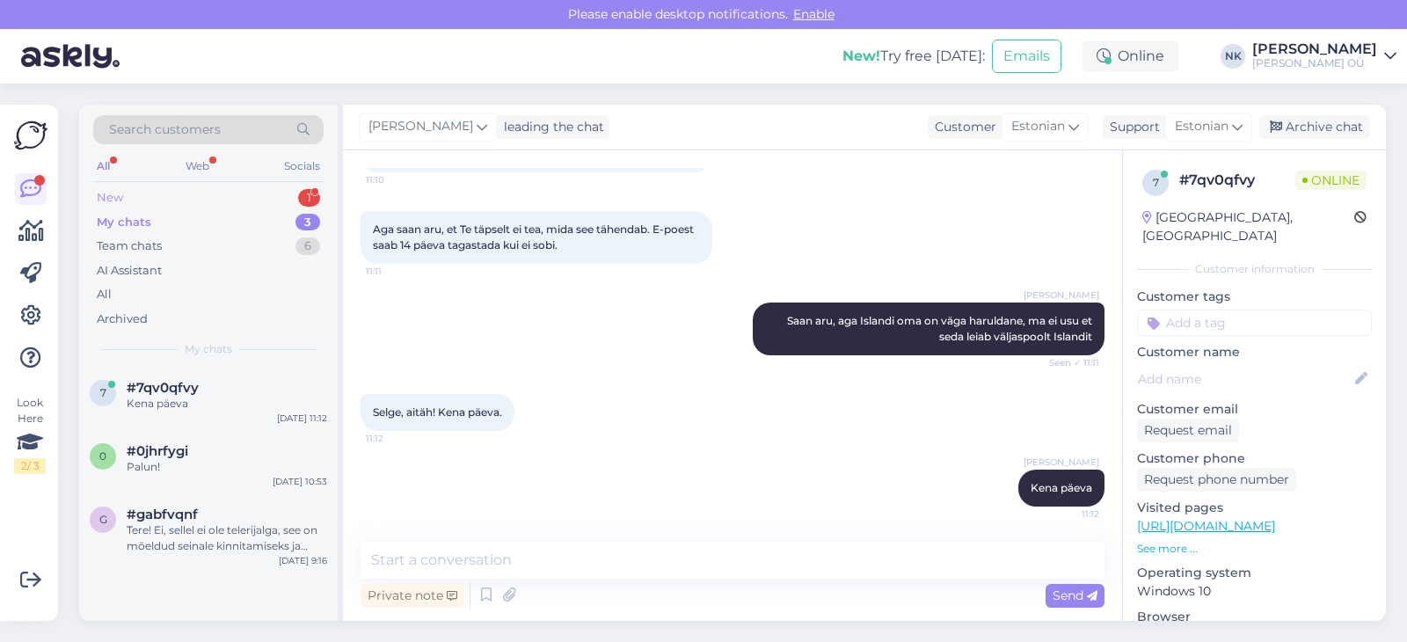
click at [143, 209] on div "New 1" at bounding box center [208, 198] width 230 height 25
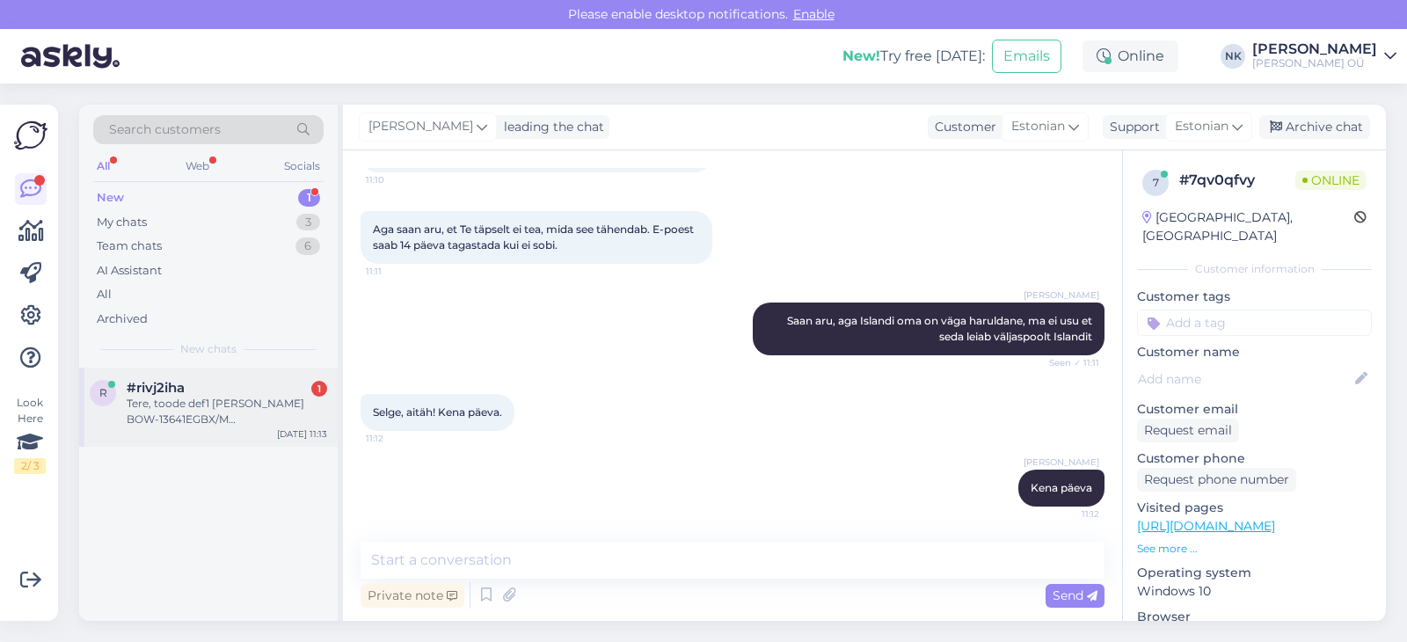
click at [261, 411] on div "Tere, toode def1 [PERSON_NAME] BOW-13641EGBX/M mikrolainefunktsioon kas sel on …" at bounding box center [227, 412] width 200 height 32
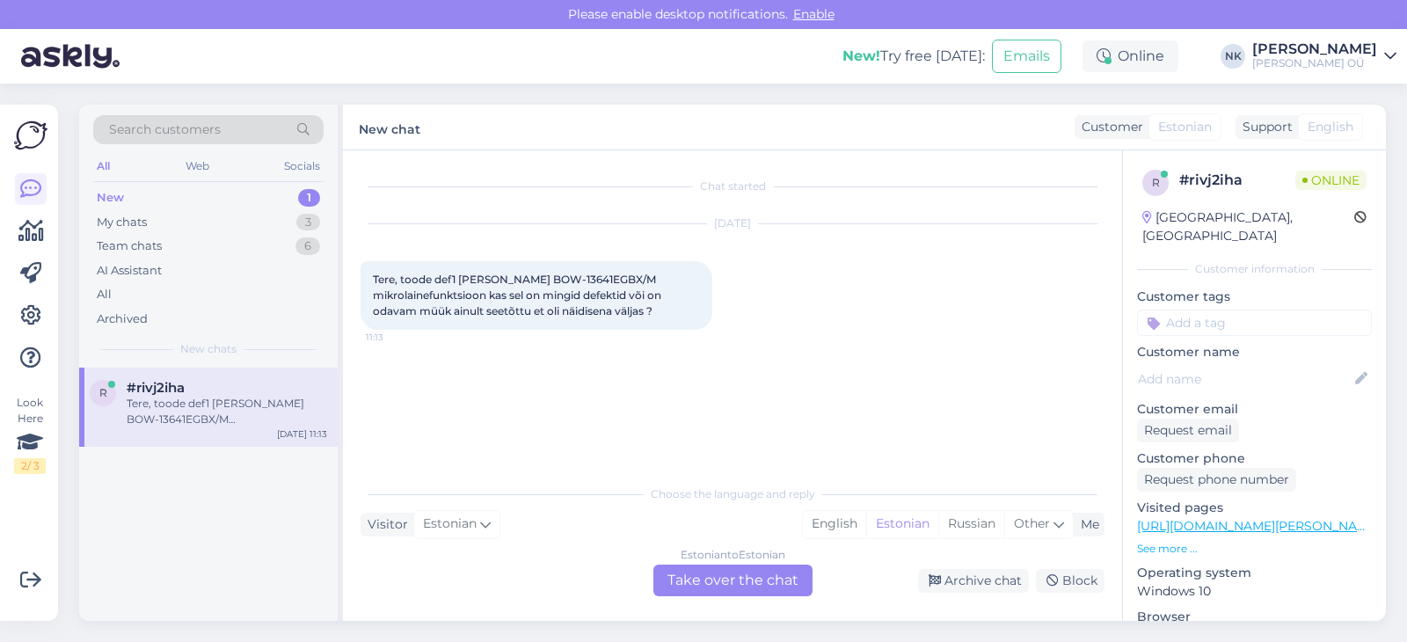
click at [729, 584] on div "Estonian to Estonian Take over the chat" at bounding box center [732, 580] width 159 height 32
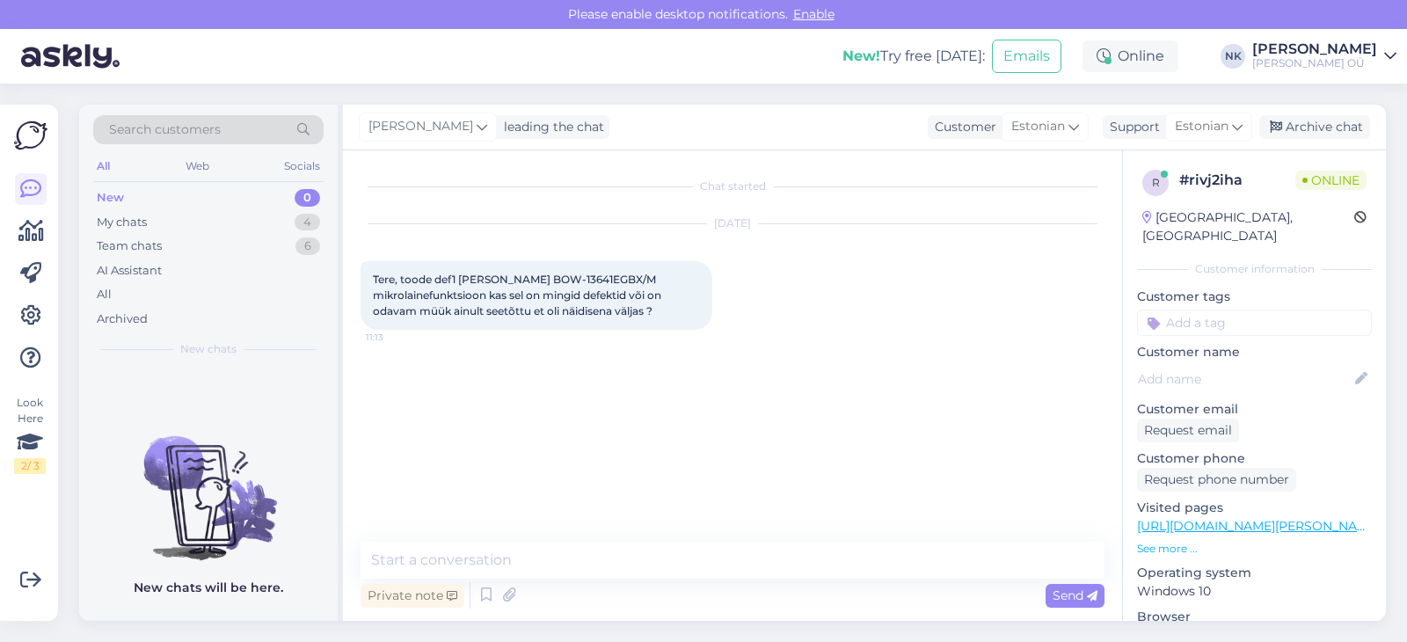
click at [1225, 518] on link "[URL][DOMAIN_NAME][PERSON_NAME]" at bounding box center [1258, 526] width 243 height 16
click at [492, 563] on textarea at bounding box center [732, 560] width 744 height 37
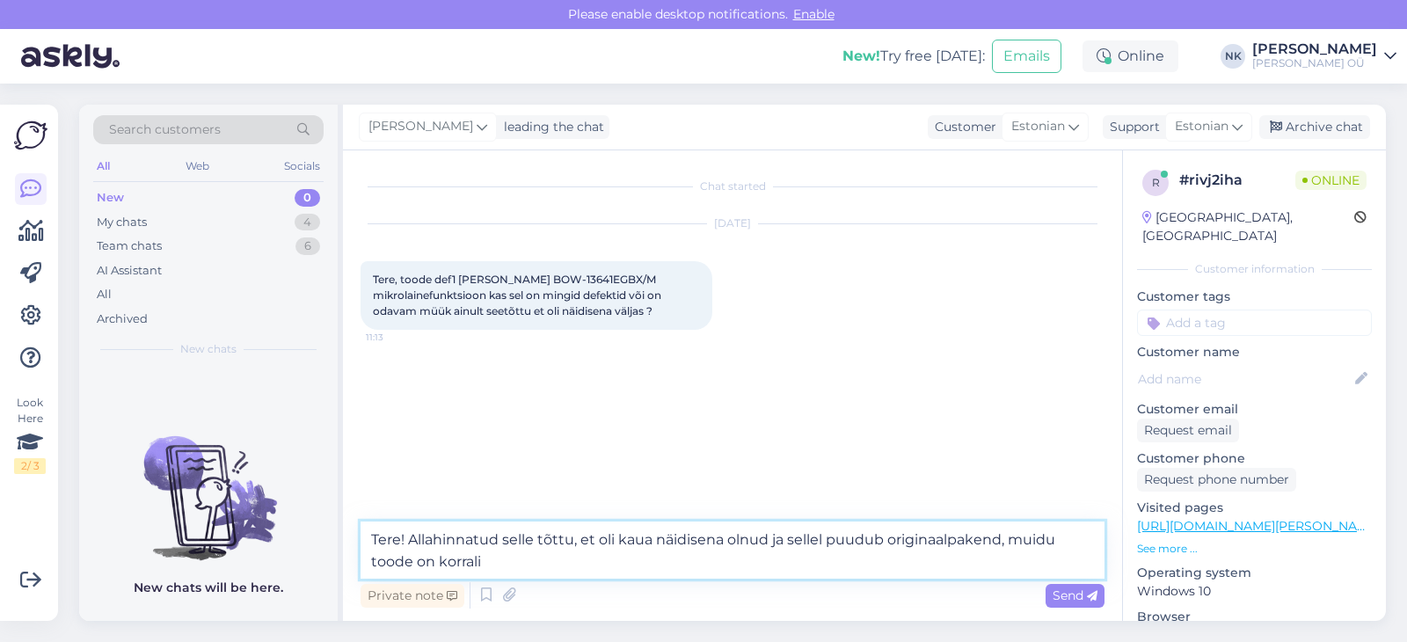
type textarea "Tere! Allahinnatud selle tõttu, et oli kaua näidisena olnud ja sellel puudub or…"
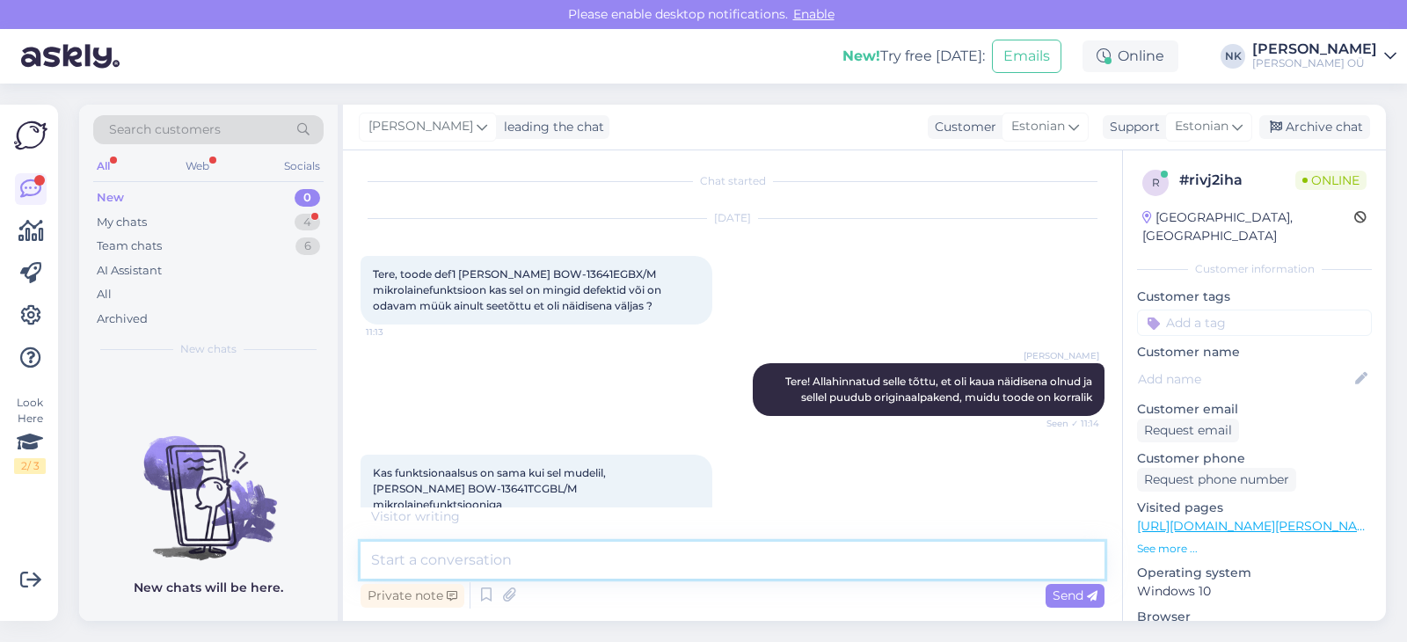
scroll to position [81, 0]
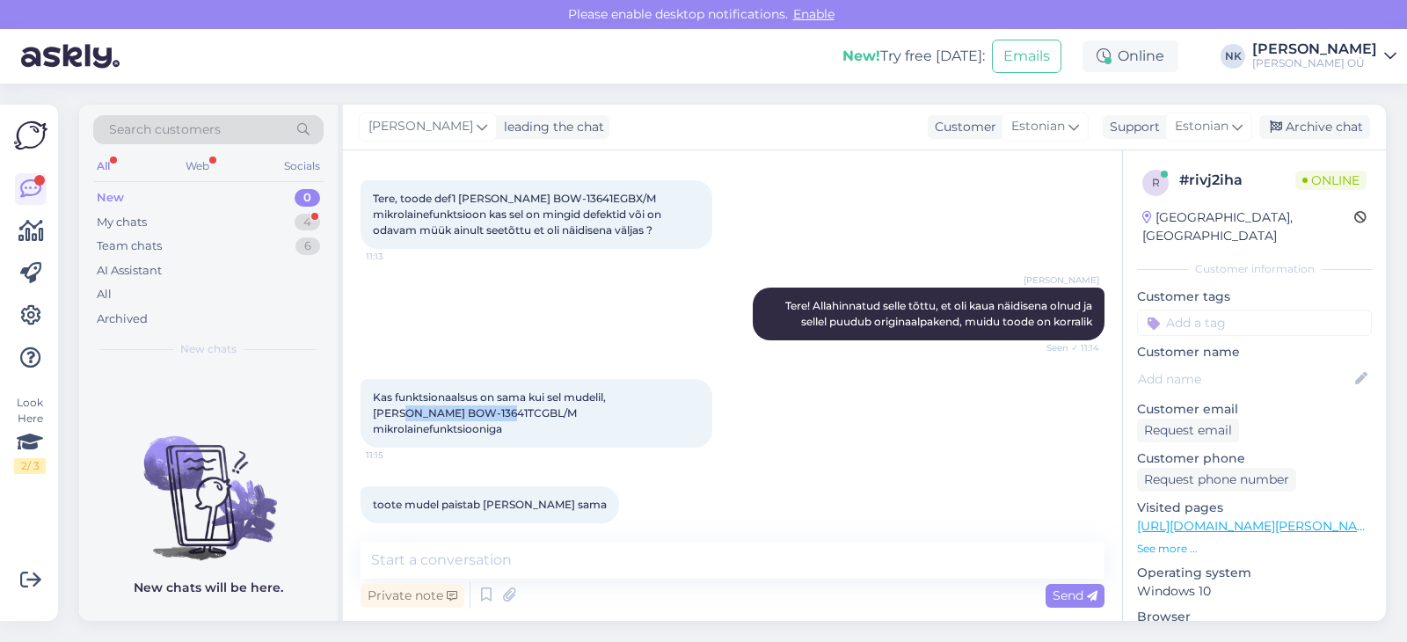
drag, startPoint x: 480, startPoint y: 414, endPoint x: 370, endPoint y: 416, distance: 109.9
click at [370, 416] on div "Kas funktsionaalsus on sama kui sel mudelil, [PERSON_NAME] BOW-13641TCGBL/M mik…" at bounding box center [536, 413] width 352 height 69
copy span "BOW-13641TCGBL/M"
click at [561, 585] on div "Private note Send" at bounding box center [732, 594] width 744 height 33
click at [564, 570] on textarea at bounding box center [732, 560] width 744 height 37
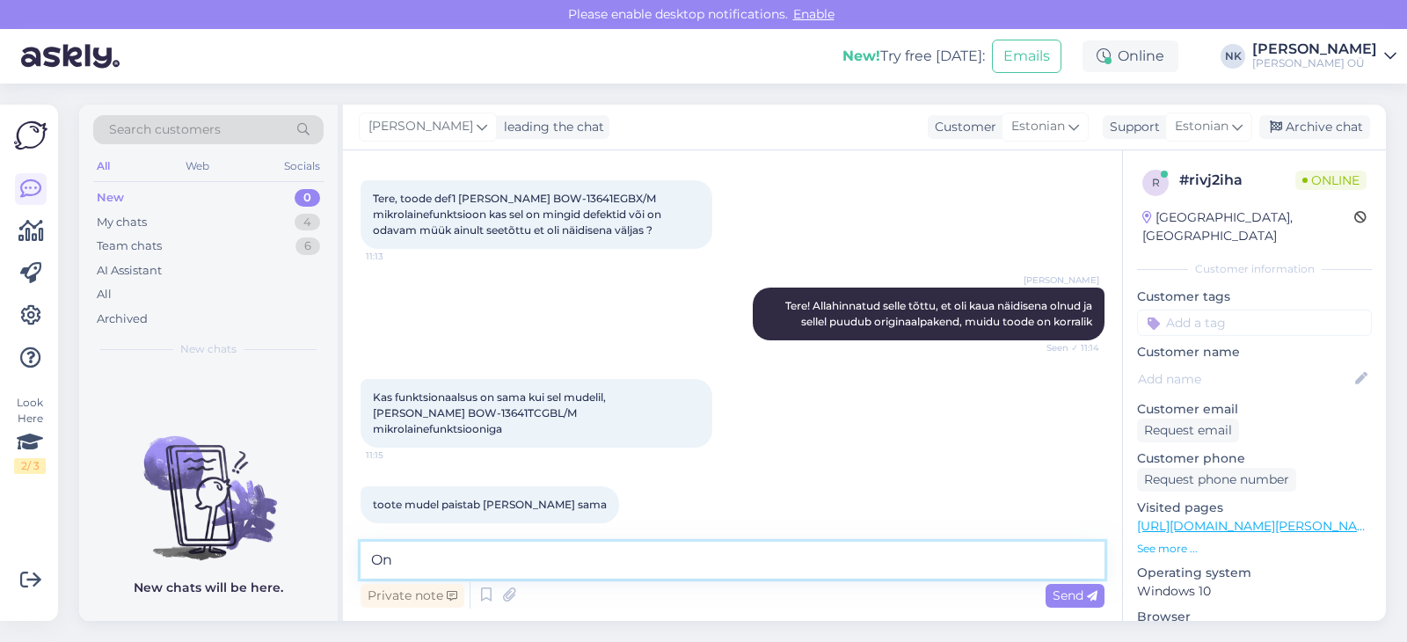
type textarea "O"
type textarea "Funktsionaalsuse poolest on sama, need on natuke erineva disainiga"
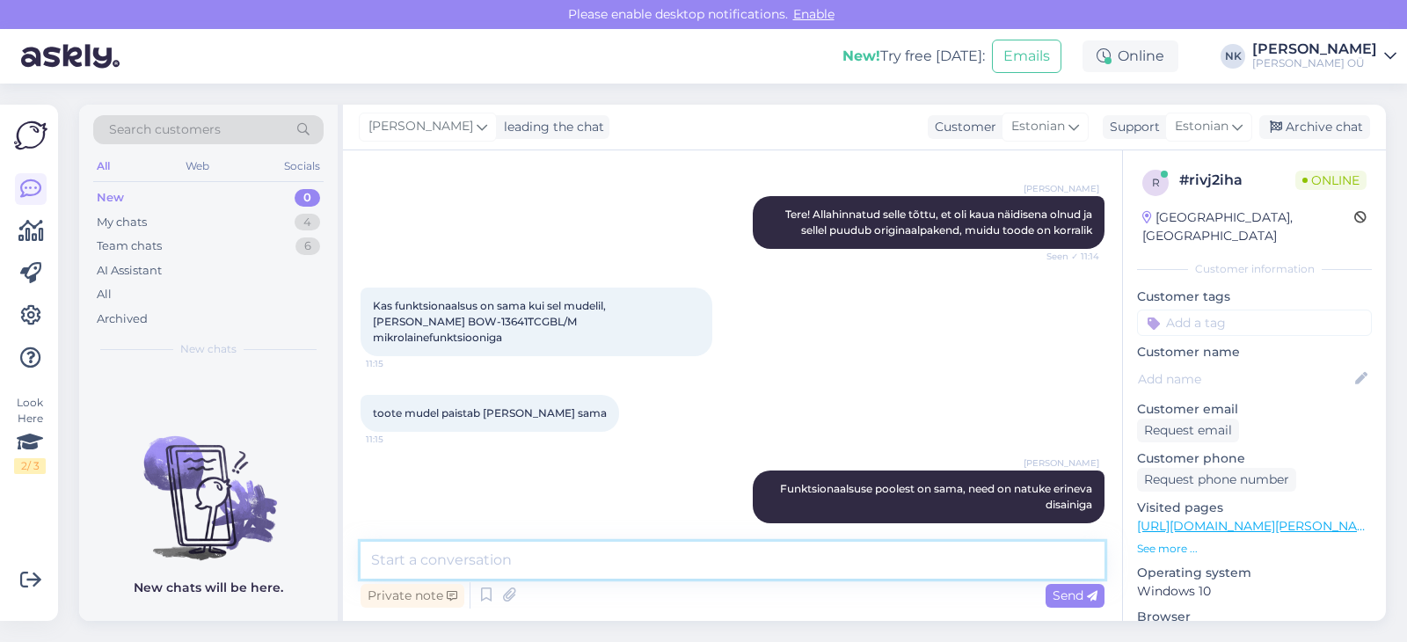
scroll to position [248, 0]
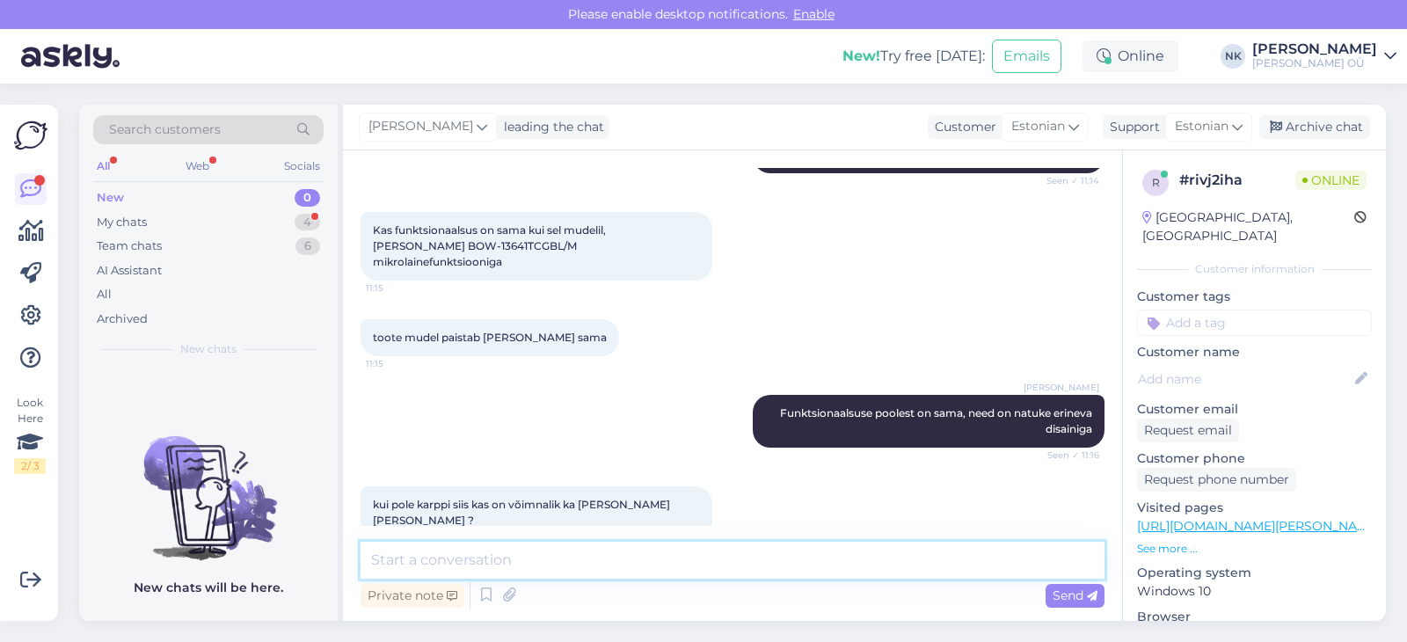
click at [724, 561] on textarea at bounding box center [732, 560] width 744 height 37
click at [658, 561] on textarea "Kui soovite, võime lisada sellist võimalust. Praegu see toode on ainult poes mü…" at bounding box center [732, 560] width 744 height 37
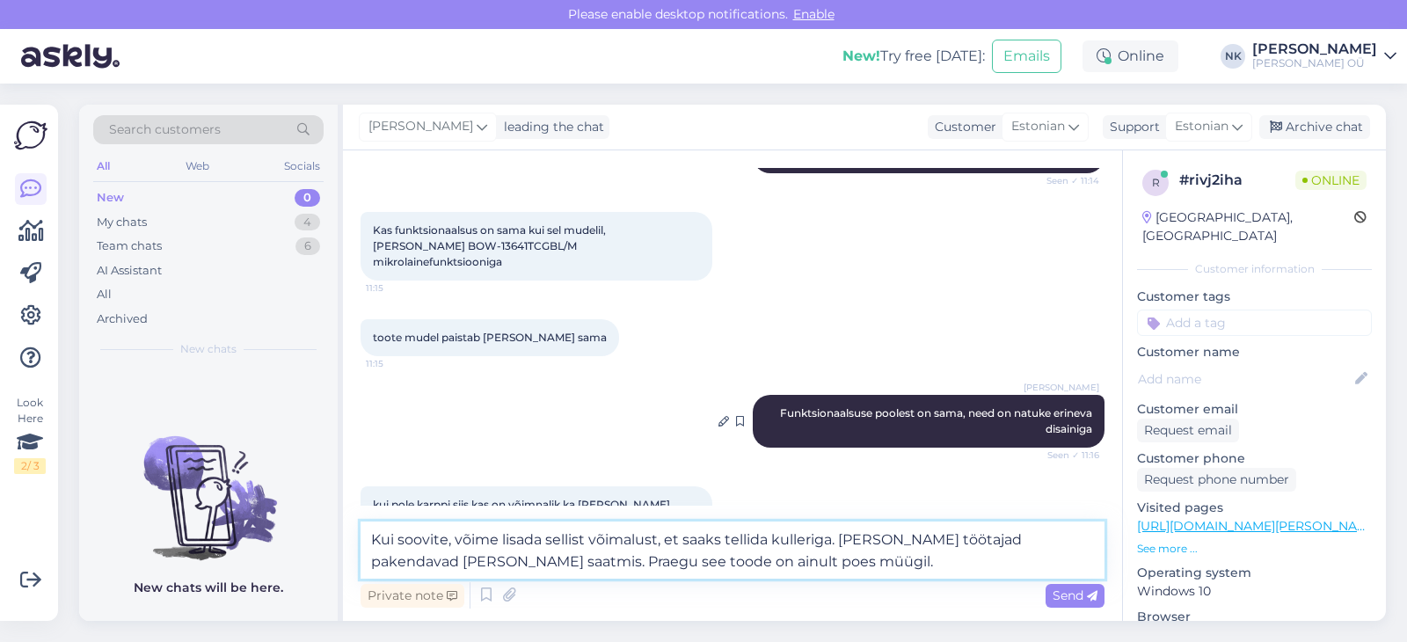
type textarea "Kui soovite, võime lisada sellist võimalust, et saaks tellida kulleriga. [PERSO…"
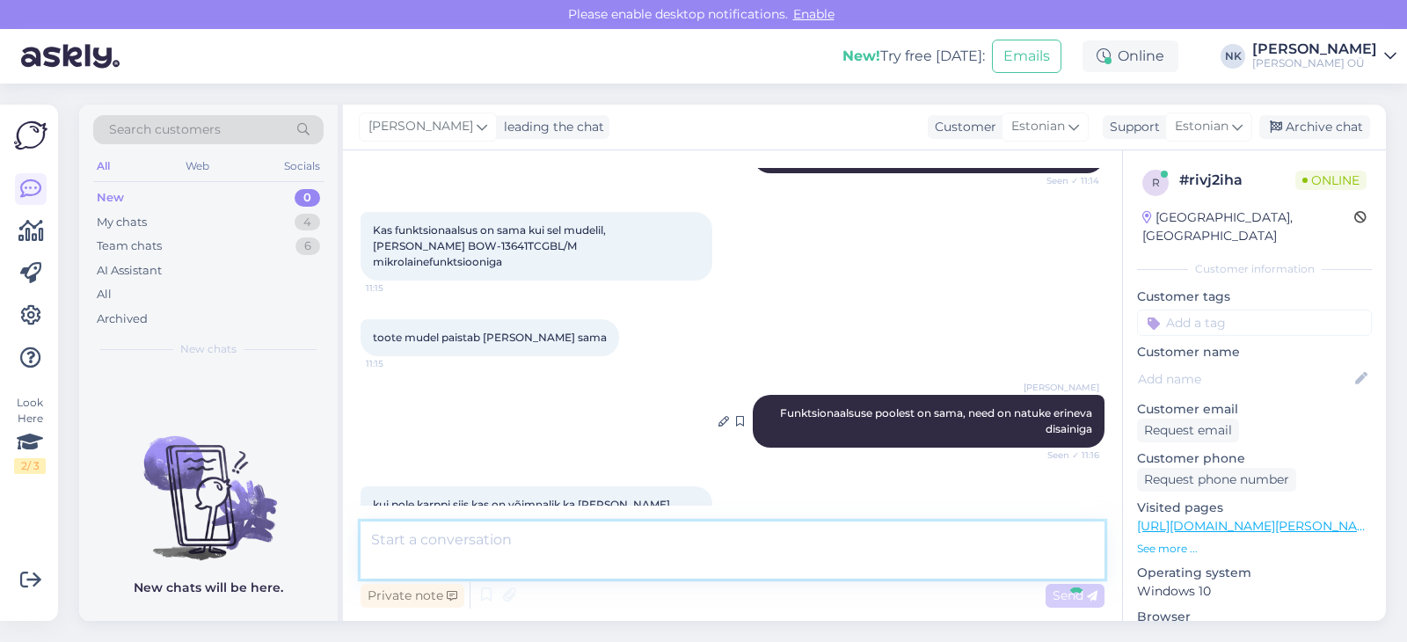
scroll to position [356, 0]
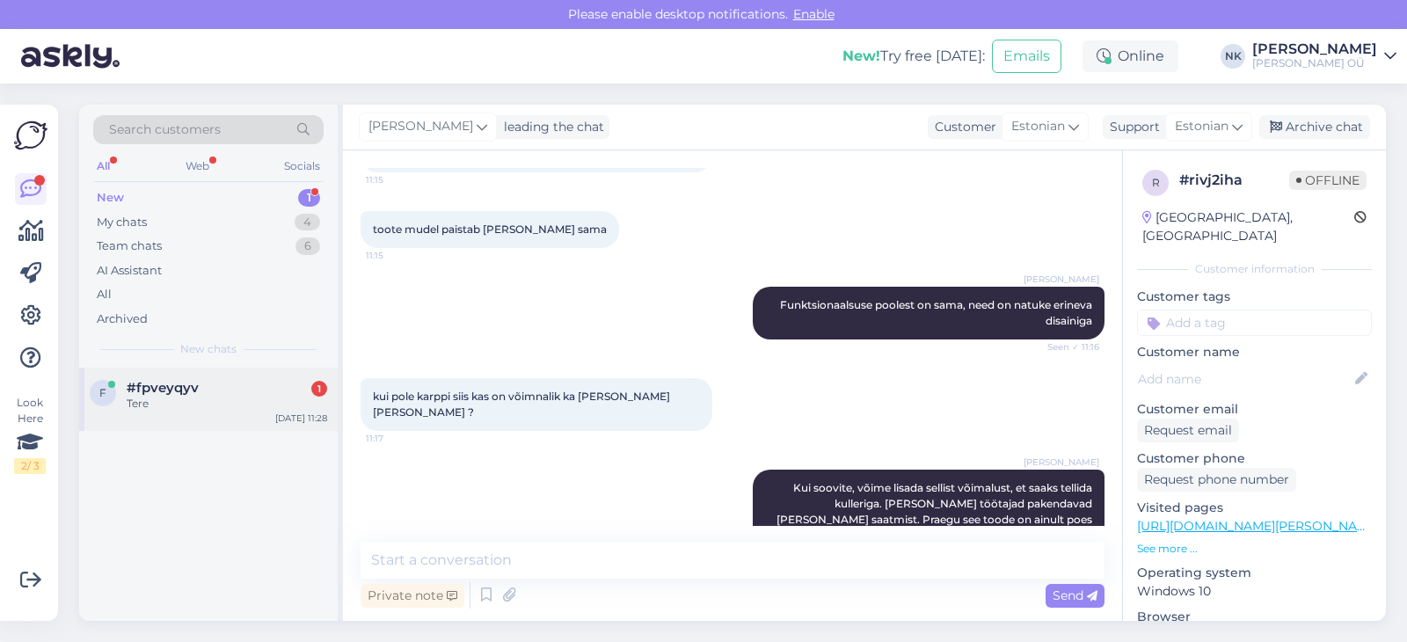
click at [204, 385] on div "#fpveyqyv 1" at bounding box center [227, 388] width 200 height 16
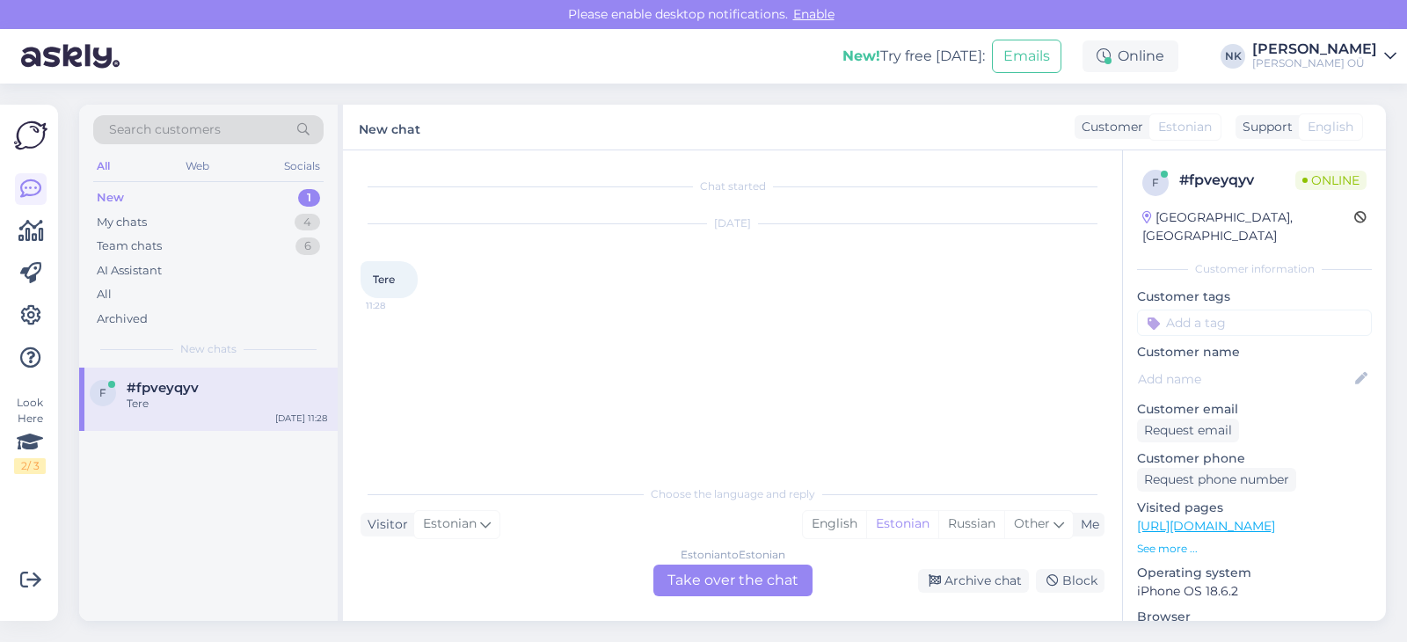
click at [692, 561] on div "Estonian to Estonian" at bounding box center [732, 555] width 105 height 16
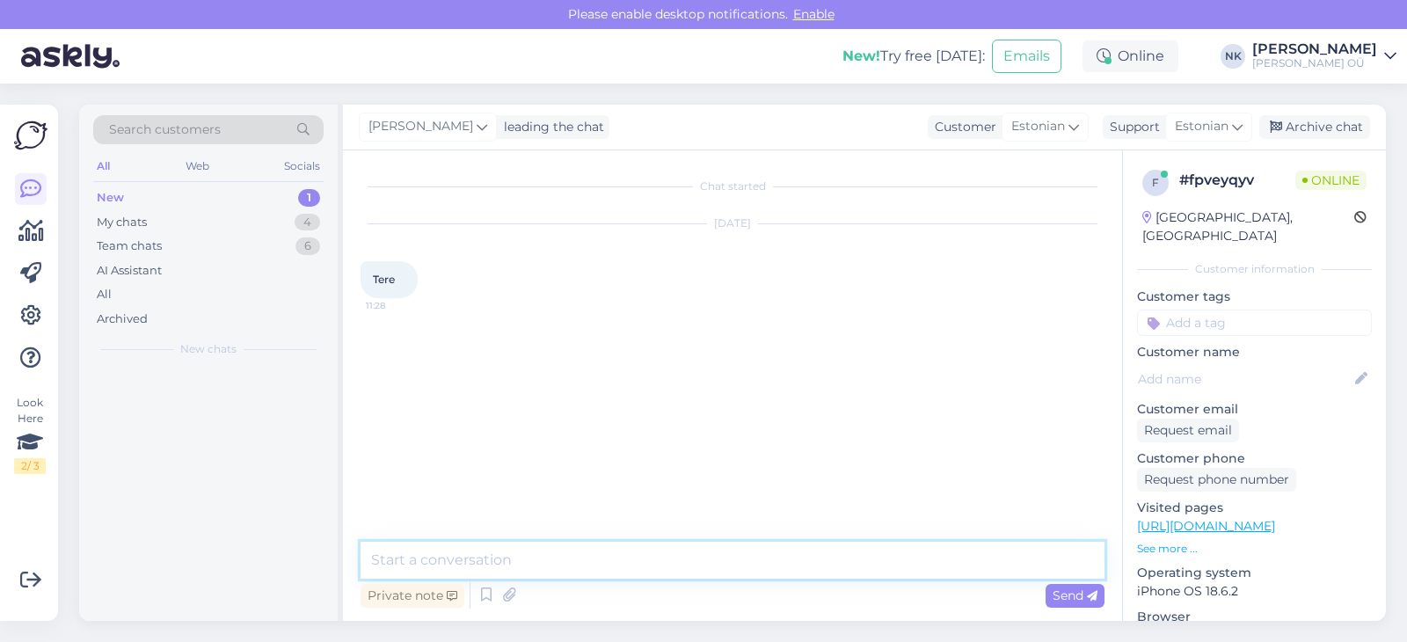
click at [698, 570] on textarea at bounding box center [732, 560] width 744 height 37
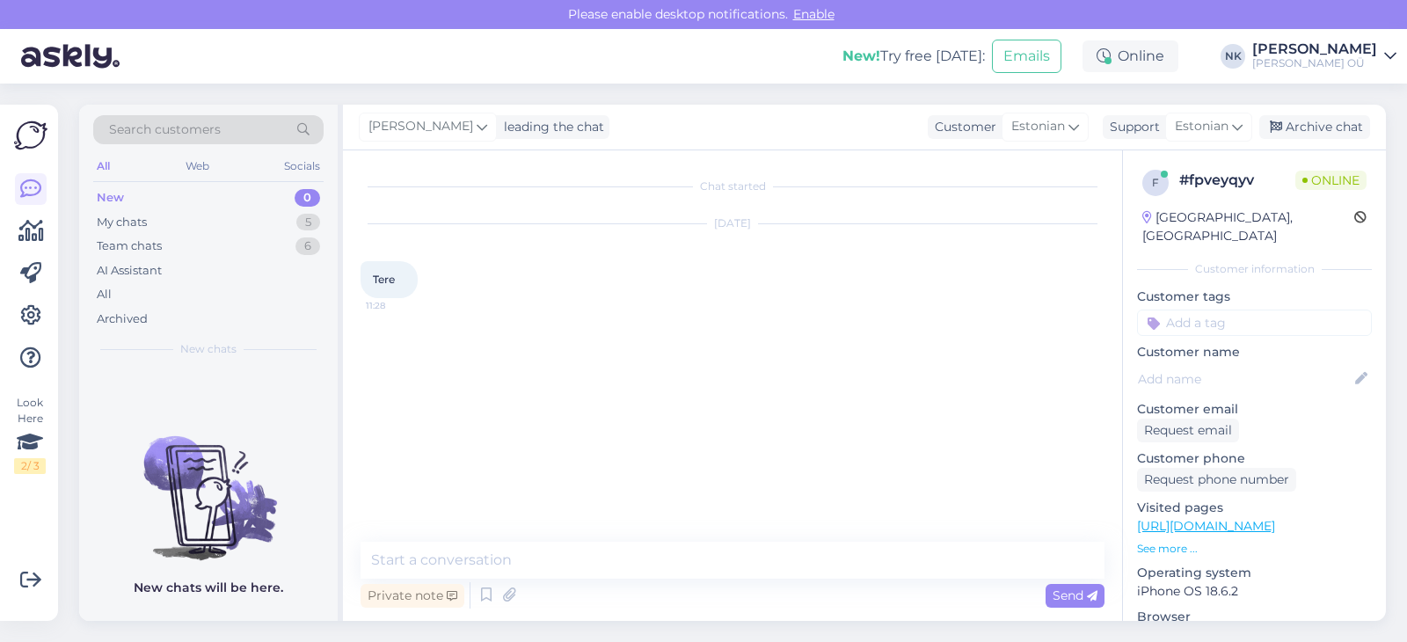
drag, startPoint x: 675, startPoint y: 521, endPoint x: 671, endPoint y: 538, distance: 17.3
click at [674, 522] on div "Chat started [DATE] Tere 11:28" at bounding box center [740, 347] width 760 height 358
click at [671, 551] on textarea at bounding box center [732, 560] width 744 height 37
click at [671, 551] on textarea "Еуку" at bounding box center [732, 560] width 744 height 37
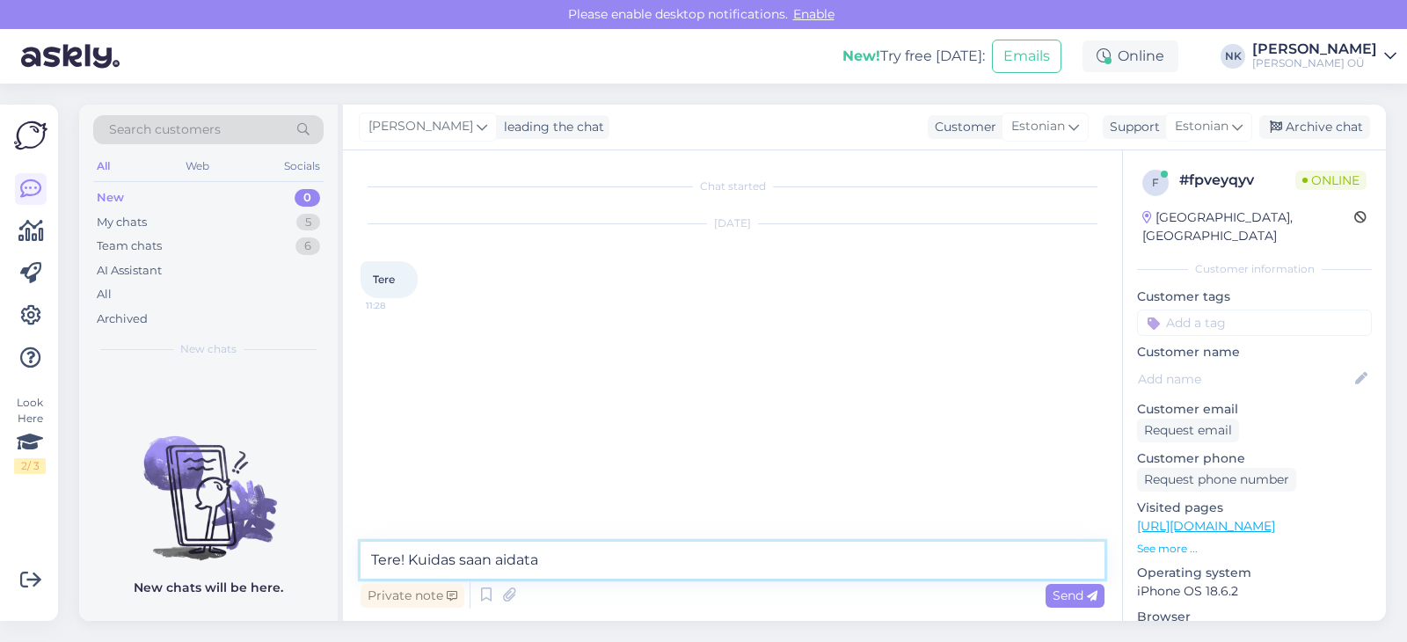
type textarea "Tere! Kuidas saan aidata?"
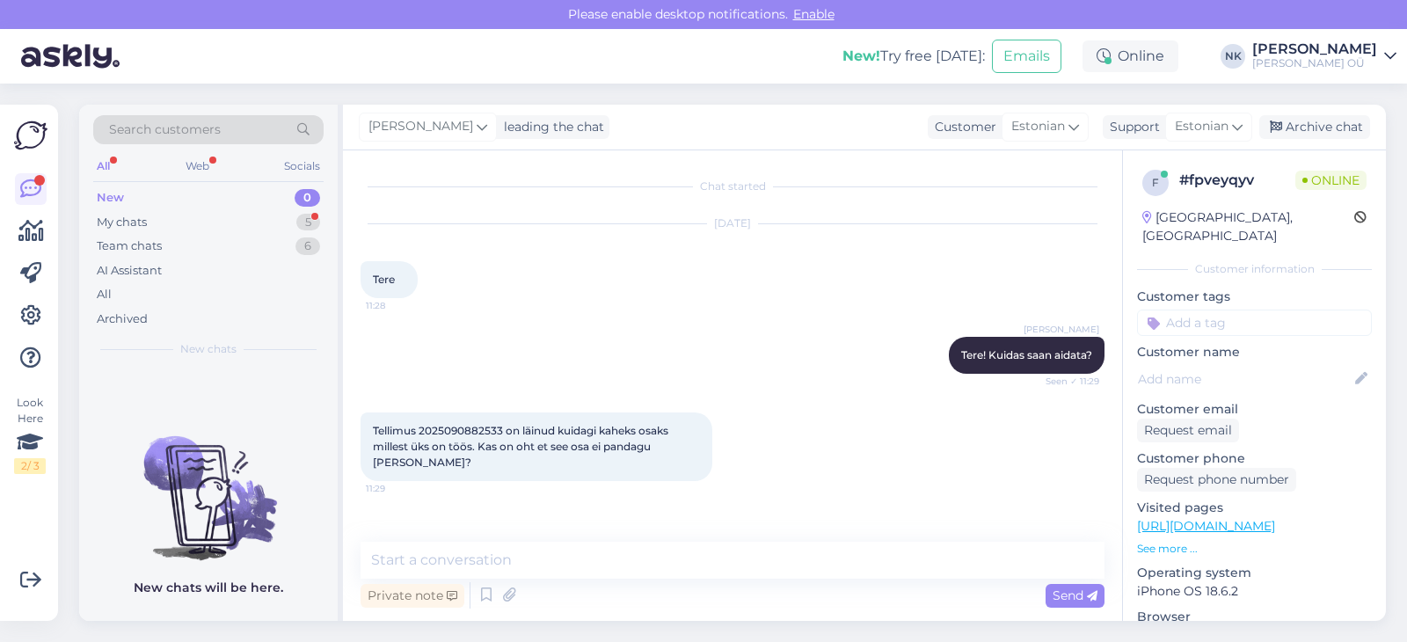
click at [498, 429] on span "Tellimus 2025090882533 on läinud kuidagi kaheks osaks millest üks on töös. Kas …" at bounding box center [522, 446] width 298 height 45
copy span "2025090882533"
click at [209, 214] on div "My chats 5" at bounding box center [208, 222] width 230 height 25
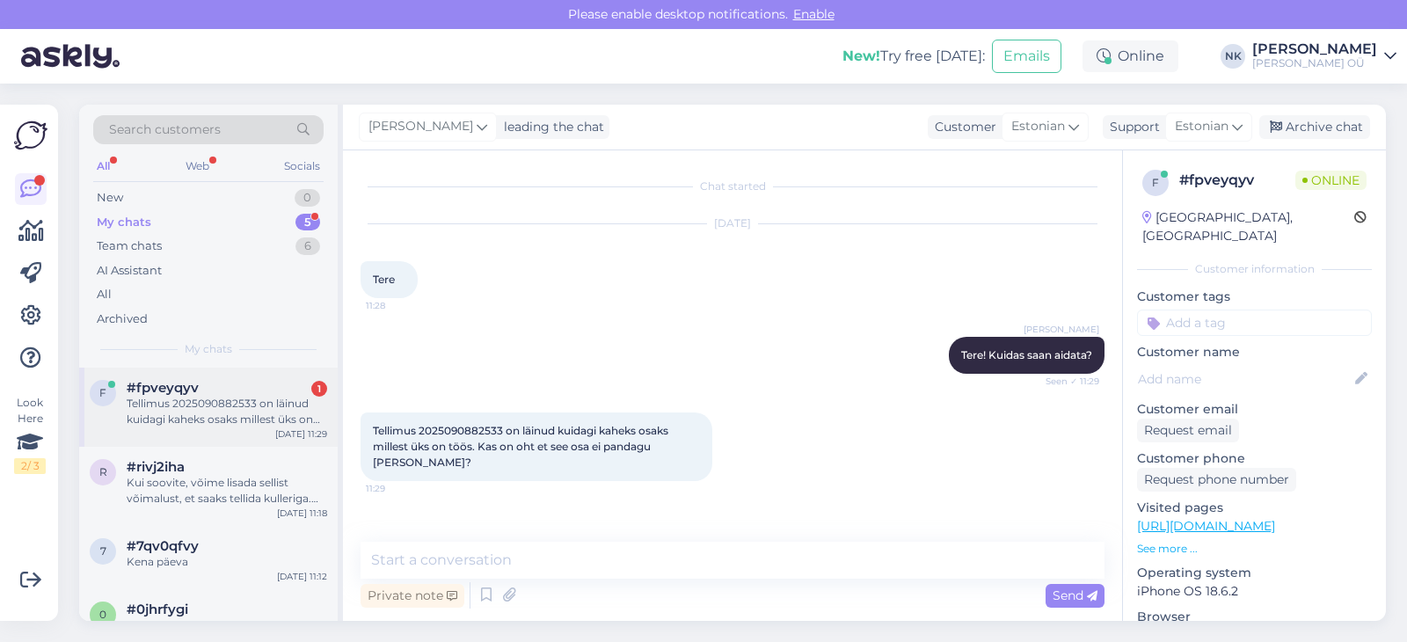
click at [218, 374] on div "f #fpveyqyv 1 Tellimus 2025090882533 on läinud kuidagi kaheks osaks millest üks…" at bounding box center [208, 406] width 258 height 79
click at [676, 553] on textarea at bounding box center [732, 560] width 744 height 37
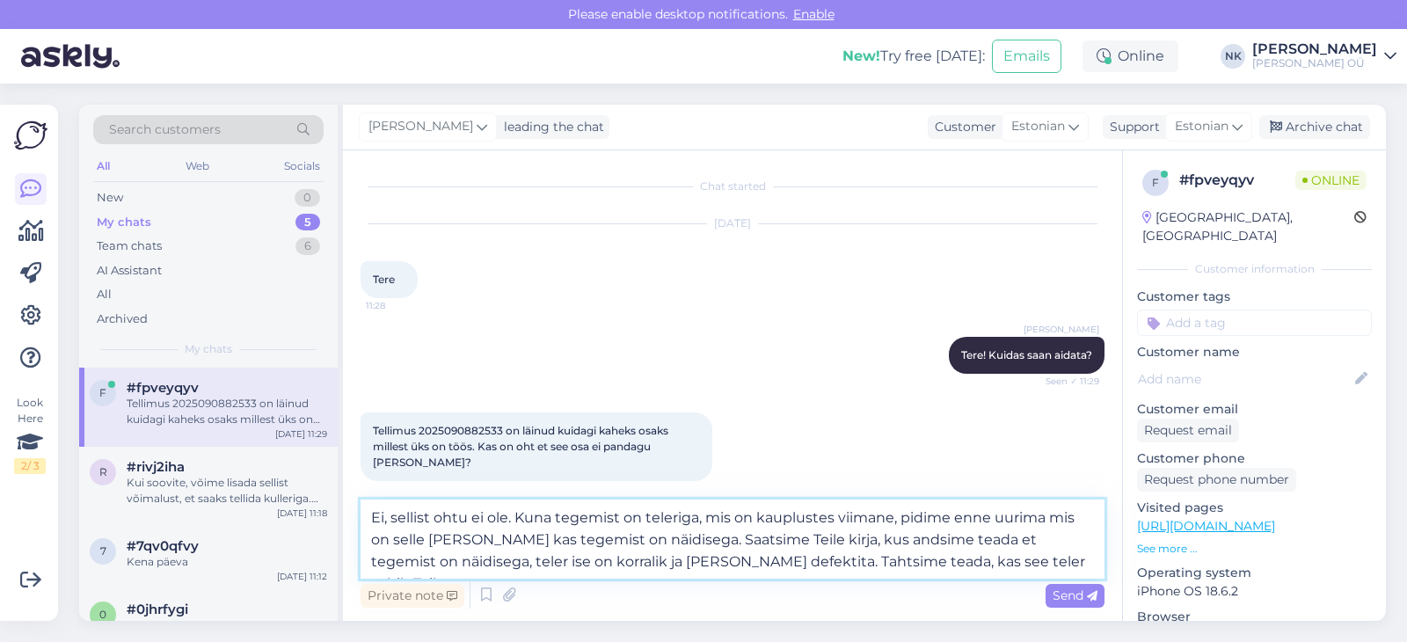
type textarea "Ei, sellist ohtu ei ole. Kuna tegemist on teleriga, mis on kauplustes viimane, …"
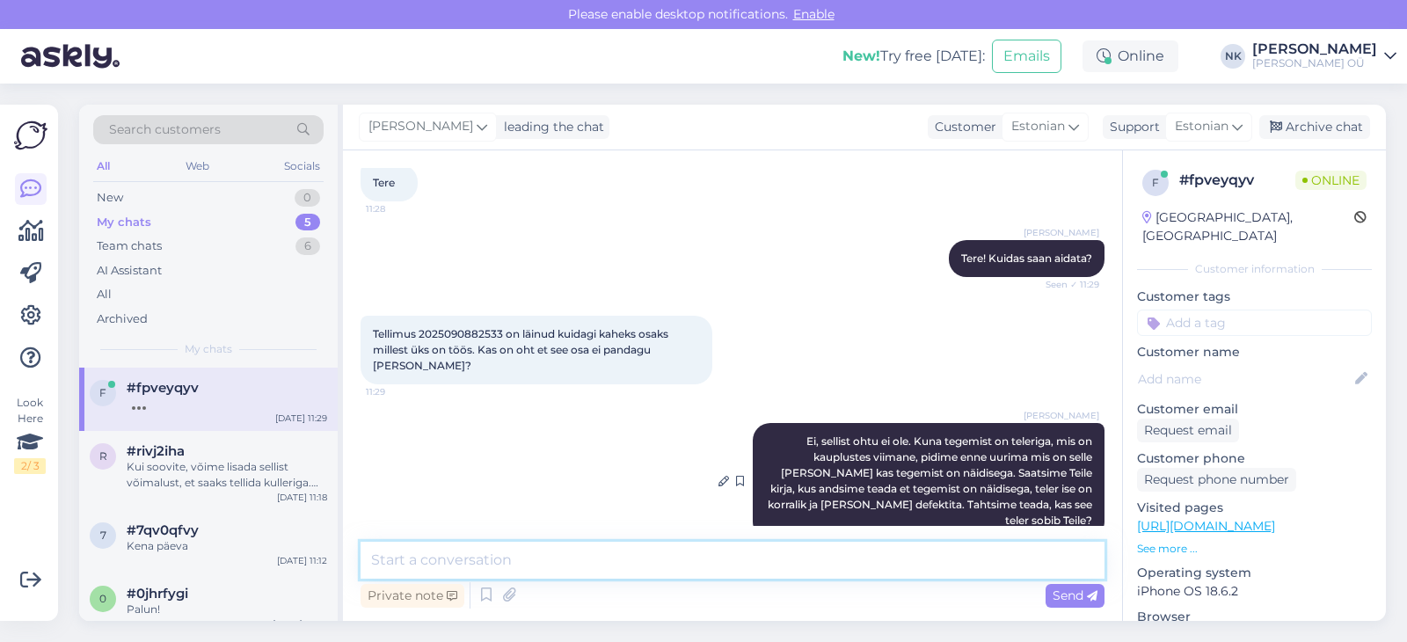
scroll to position [189, 0]
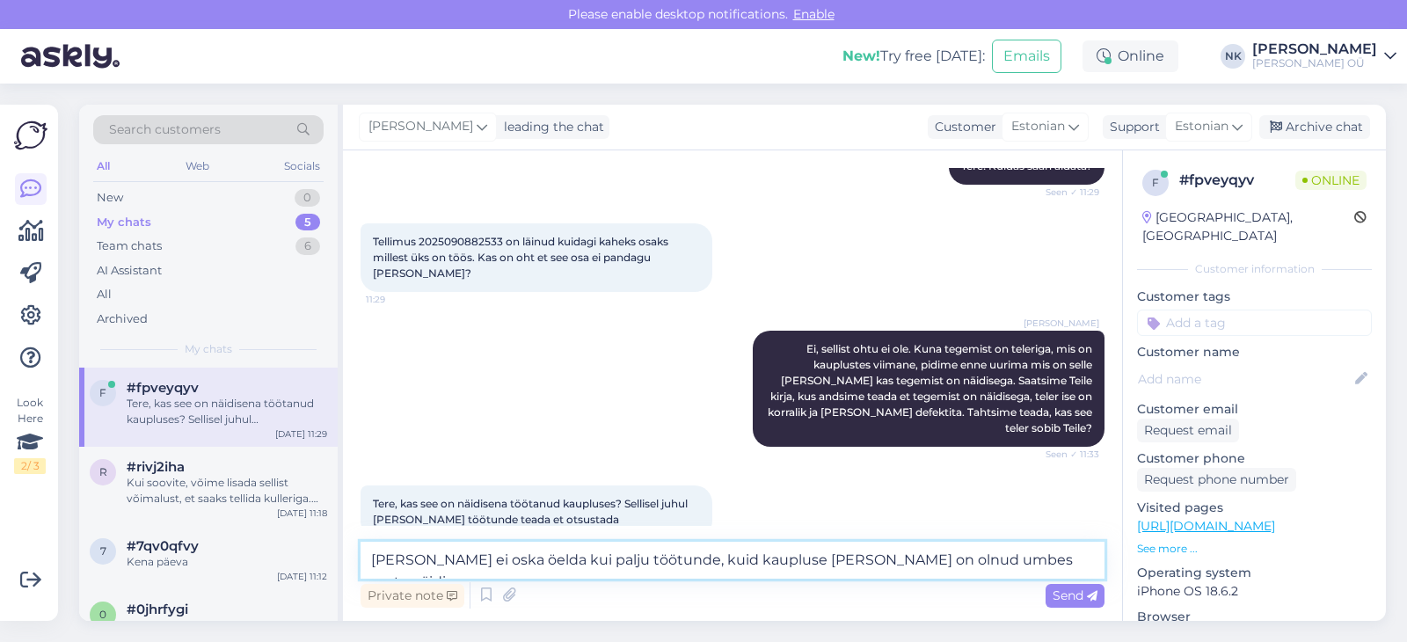
type textarea "[PERSON_NAME] ei oska öelda kui palju töötunde, kuid kaupluse [PERSON_NAME] on …"
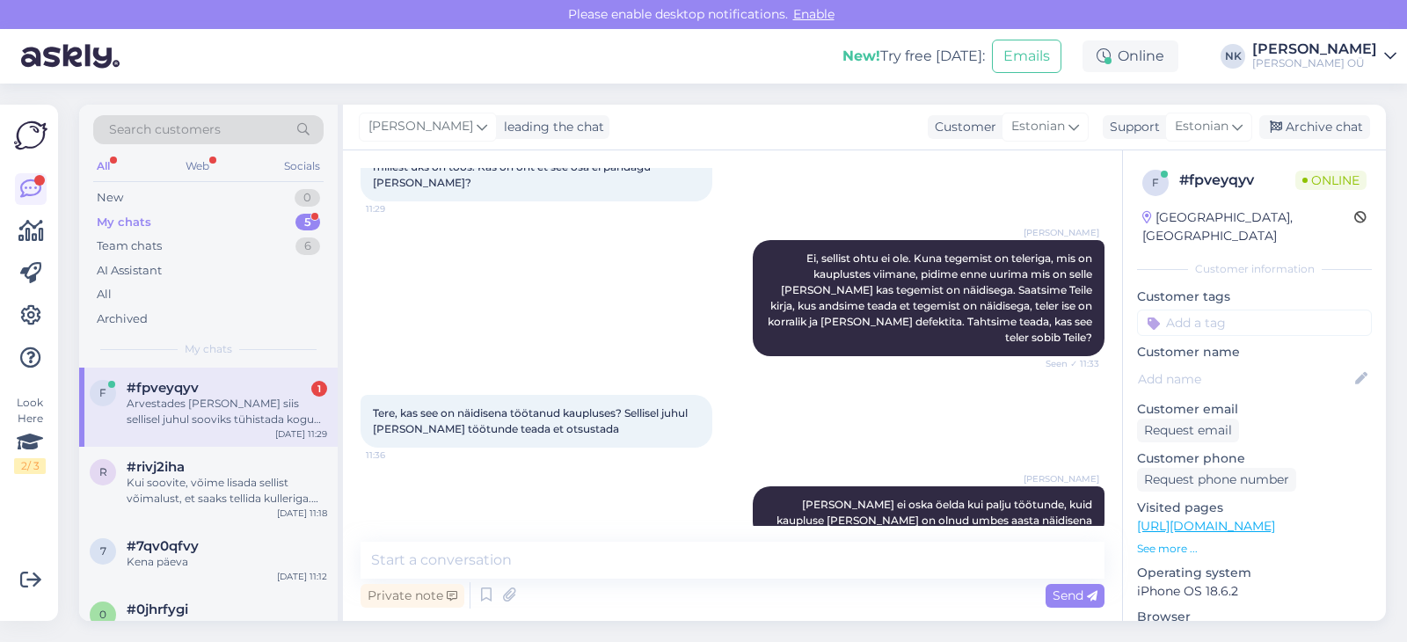
scroll to position [371, 0]
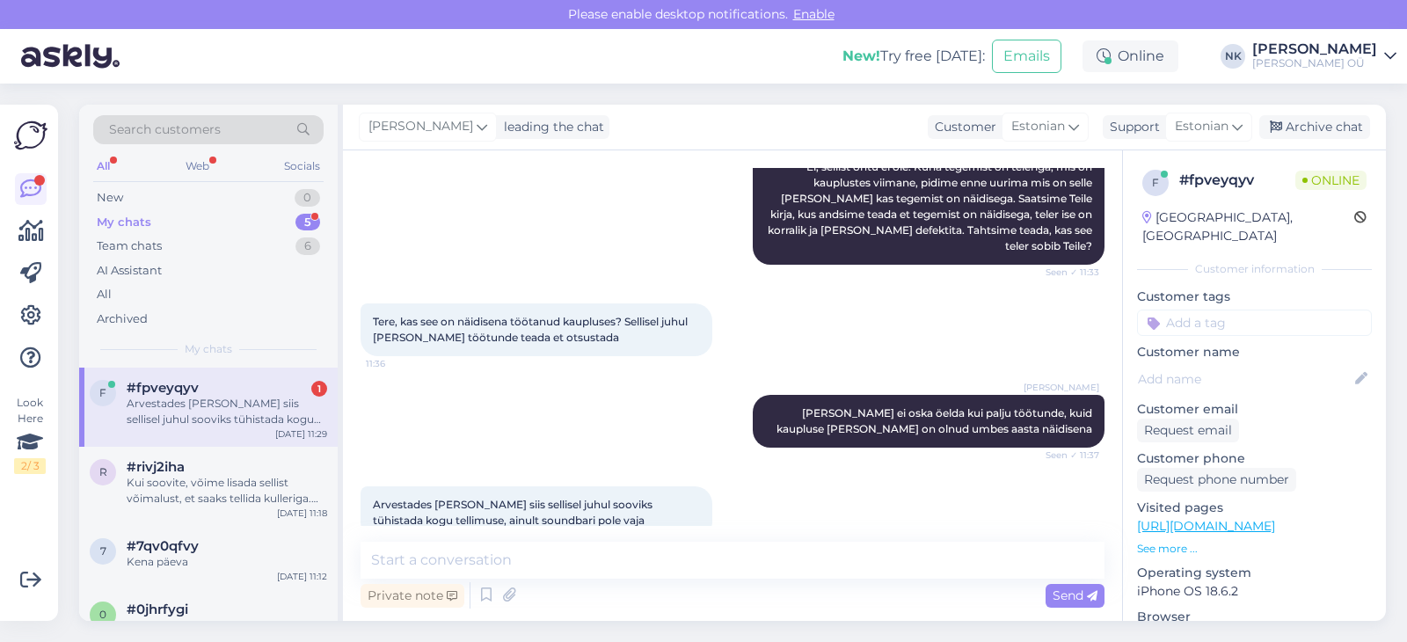
click at [253, 425] on div "Arvestades [PERSON_NAME] siis sellisel juhul sooviks tühistada kogu tellimuse, …" at bounding box center [227, 412] width 200 height 32
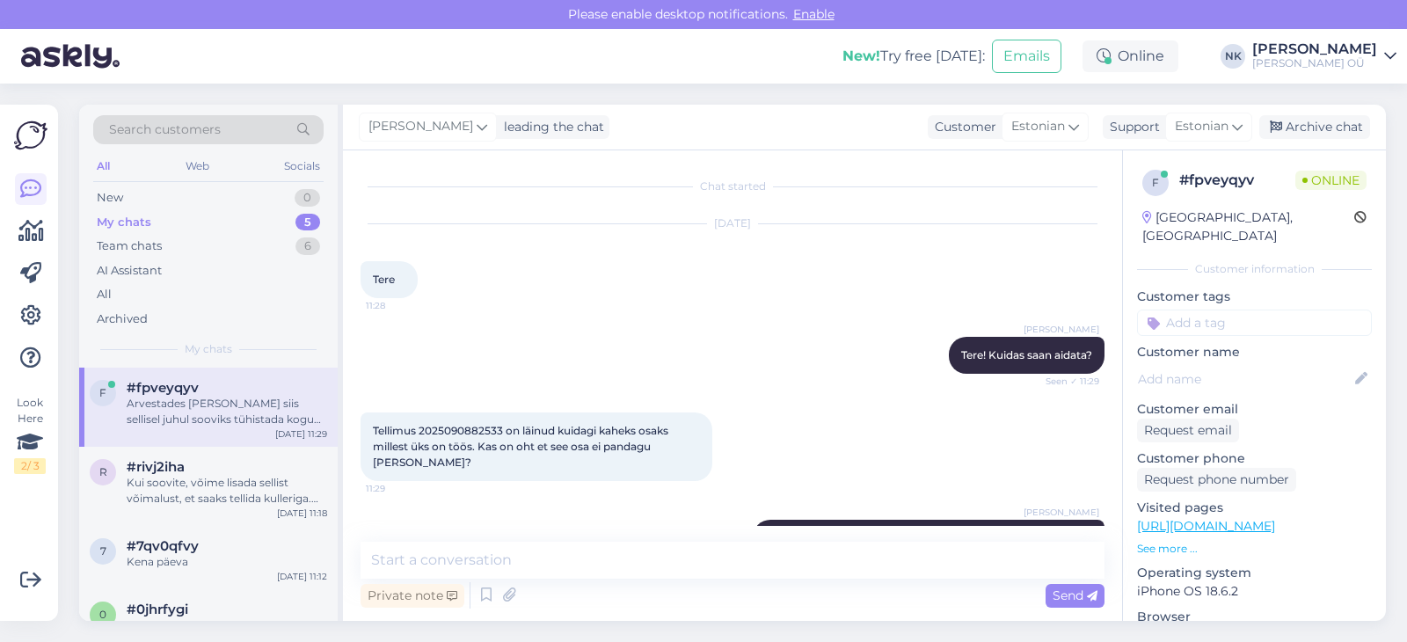
click at [250, 408] on div "Arvestades [PERSON_NAME] siis sellisel juhul sooviks tühistada kogu tellimuse, …" at bounding box center [227, 412] width 200 height 32
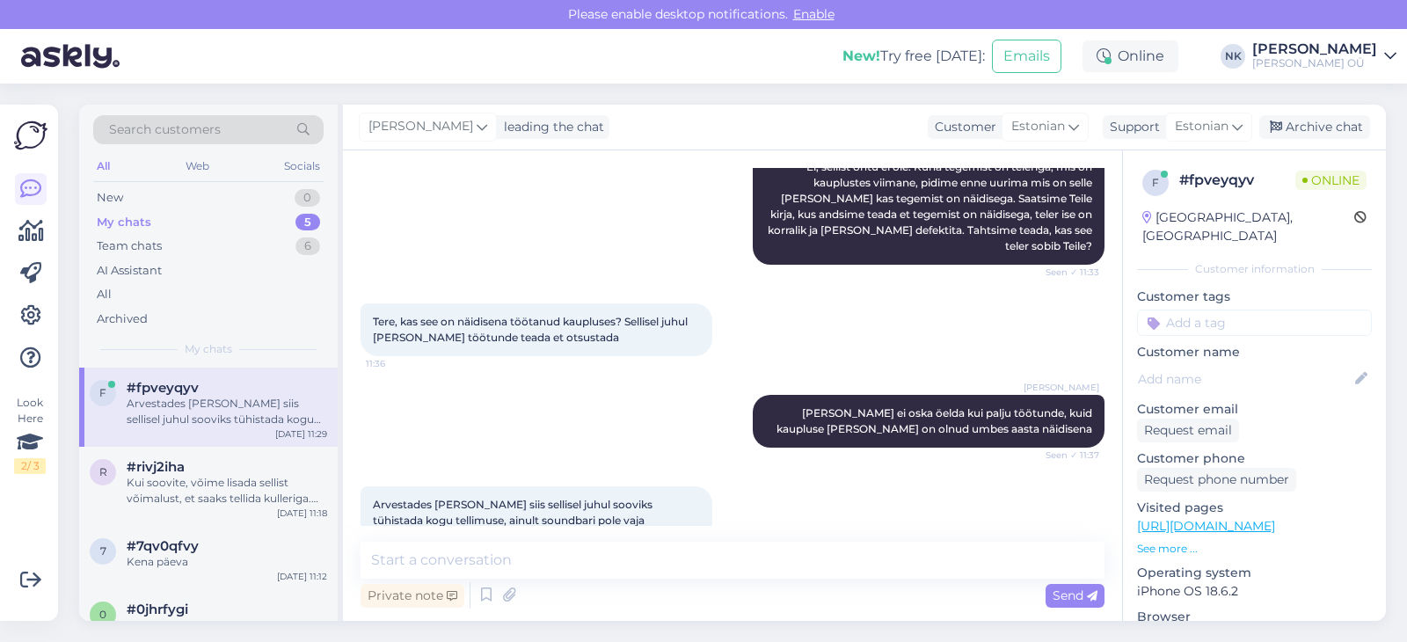
scroll to position [371, 0]
click at [513, 535] on div "Chat started [DATE] Tere 11:28 [PERSON_NAME] Tere! Kuidas saan aidata? Seen ✓ 1…" at bounding box center [732, 385] width 779 height 470
click at [527, 549] on textarea at bounding box center [732, 560] width 744 height 37
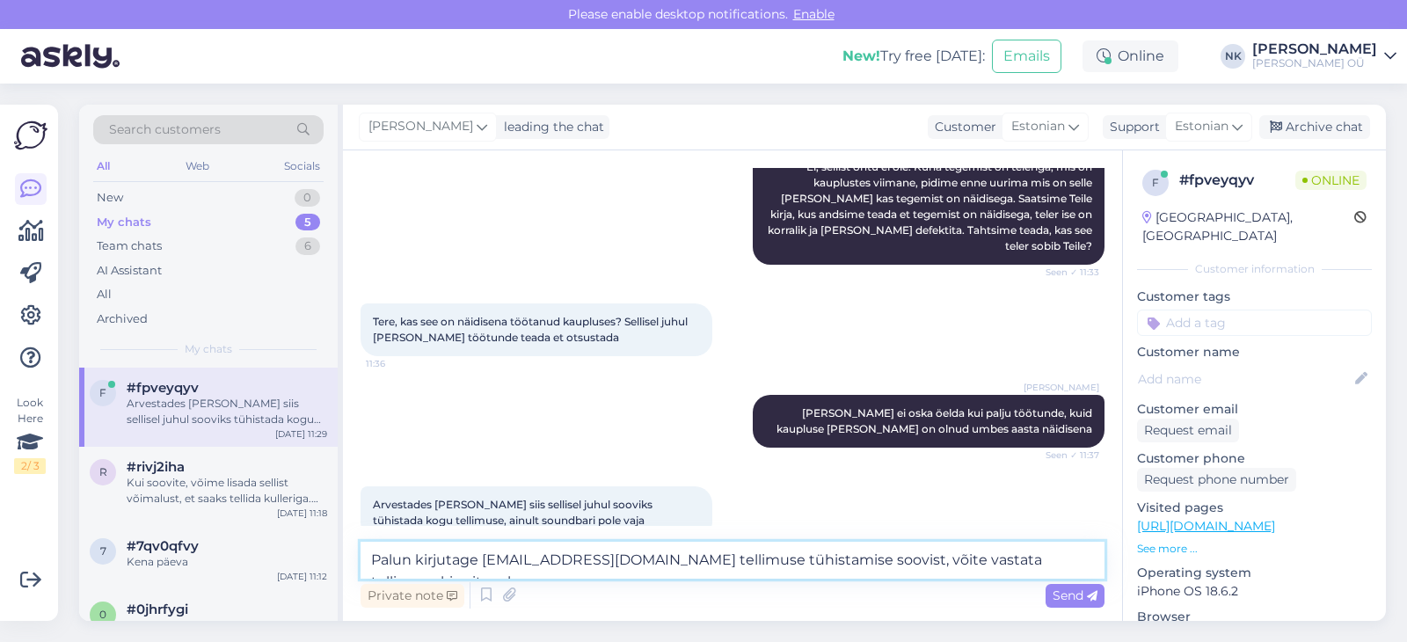
type textarea "Palun kirjutage [EMAIL_ADDRESS][DOMAIN_NAME] tellimuse tühistamise soovist, või…"
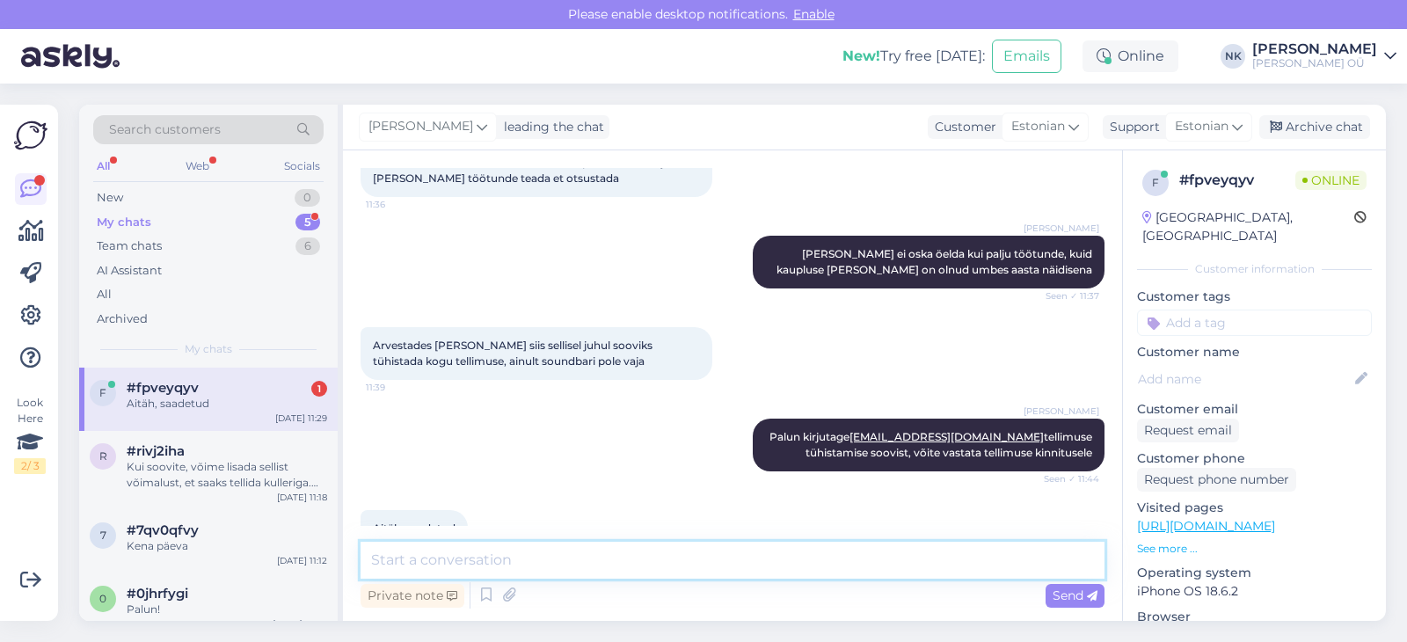
scroll to position [538, 0]
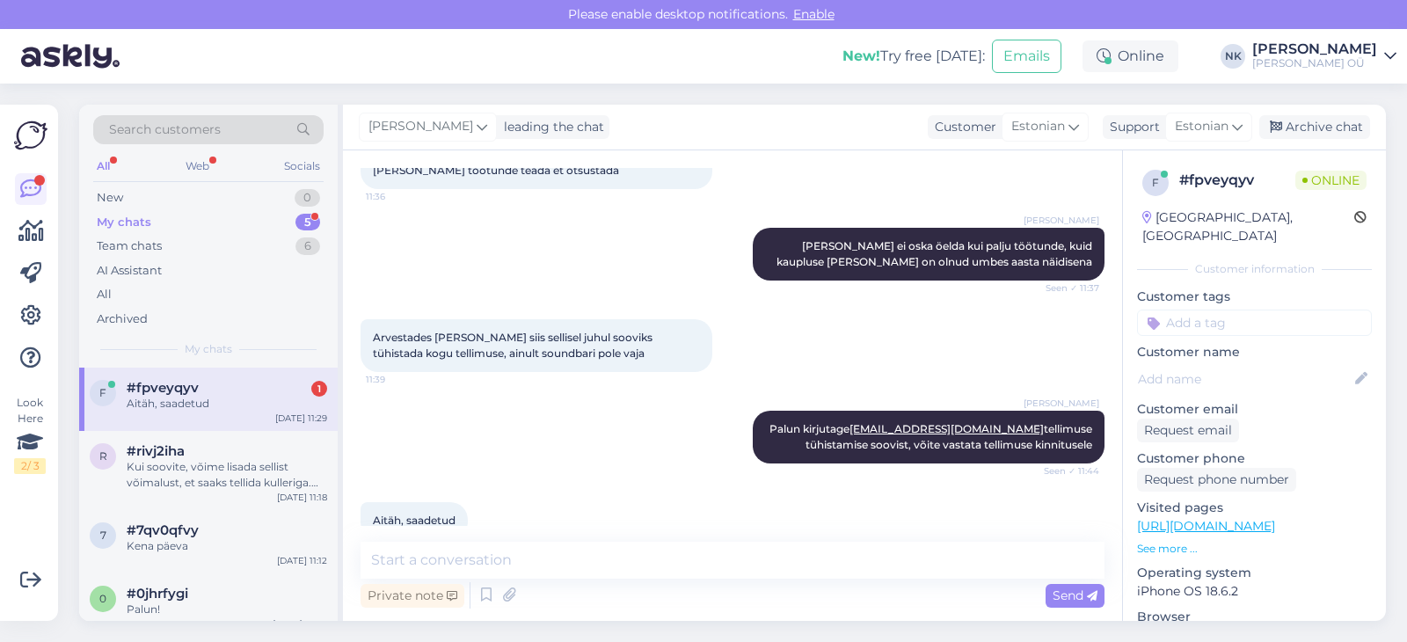
click at [257, 404] on div "Aitäh, saadetud" at bounding box center [227, 404] width 200 height 16
click at [525, 570] on textarea at bounding box center [732, 560] width 744 height 37
type textarea "Palun"
